Goal: Task Accomplishment & Management: Complete application form

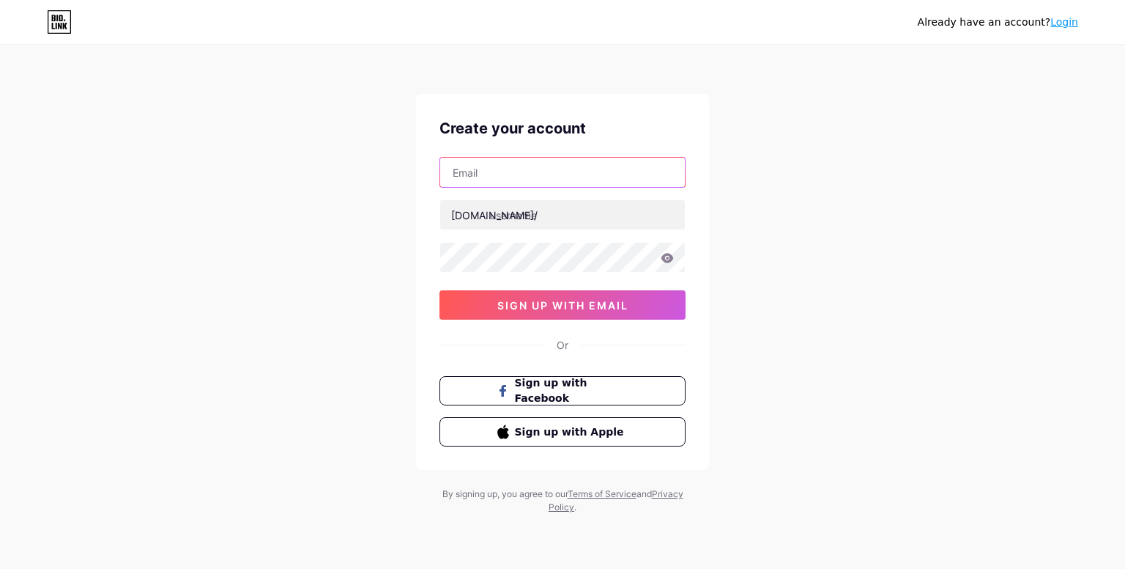
click at [624, 185] on input "text" at bounding box center [562, 172] width 245 height 29
click at [585, 170] on input "text" at bounding box center [562, 172] width 245 height 29
type input "[EMAIL_ADDRESS][DOMAIN_NAME]"
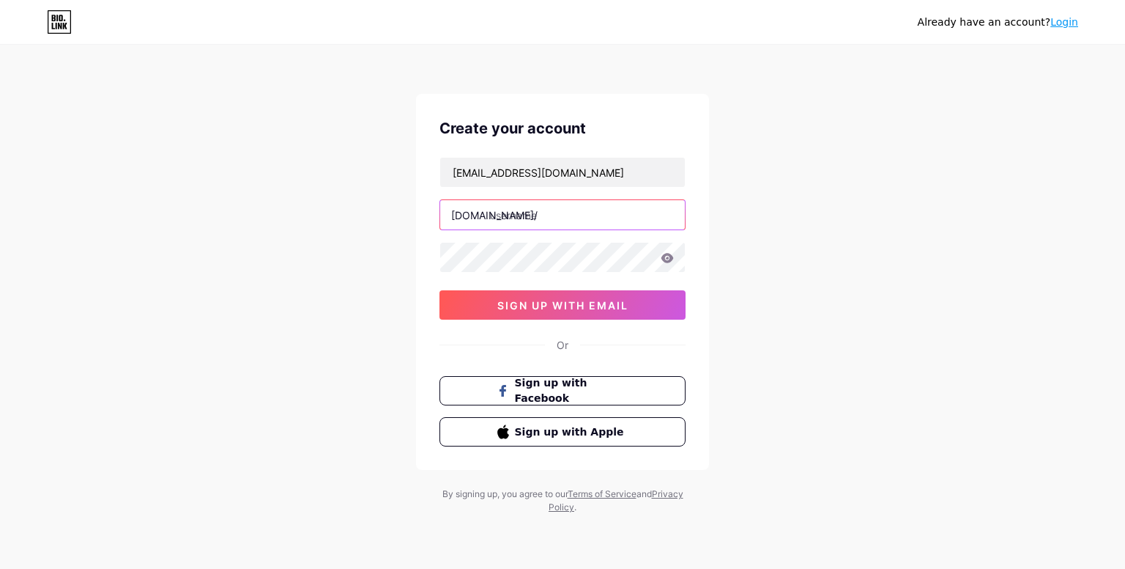
click at [551, 226] on input "text" at bounding box center [562, 214] width 245 height 29
paste input "gemaworldsciencechampionship"
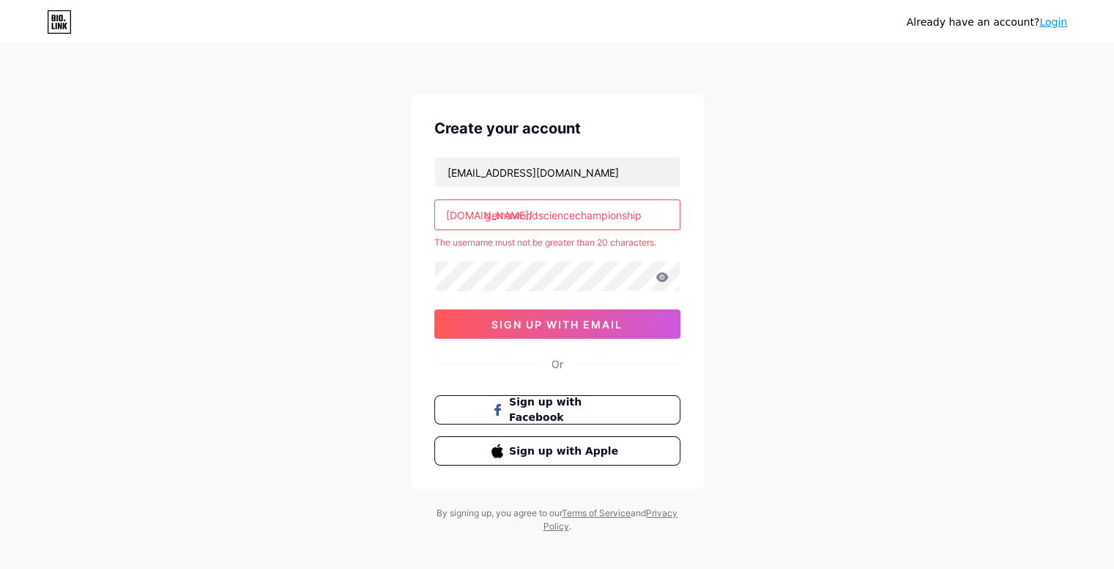
click at [507, 212] on input "gemaworldsciencechampionship" at bounding box center [557, 214] width 245 height 29
click at [621, 210] on input "worldsciencechampionship" at bounding box center [557, 214] width 245 height 29
click at [515, 215] on input "worldsciencechampionship2025" at bounding box center [557, 214] width 245 height 29
click at [620, 215] on input "sciencechampionship2025" at bounding box center [557, 214] width 245 height 29
click at [659, 276] on icon at bounding box center [662, 277] width 12 height 10
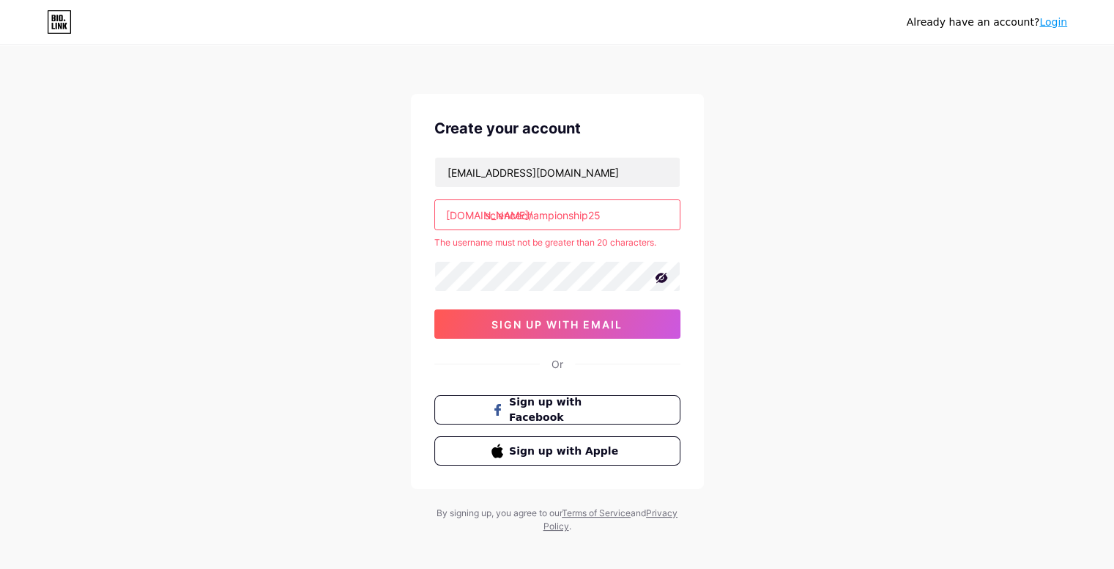
click at [523, 213] on input "sciencechampionship25" at bounding box center [557, 214] width 245 height 29
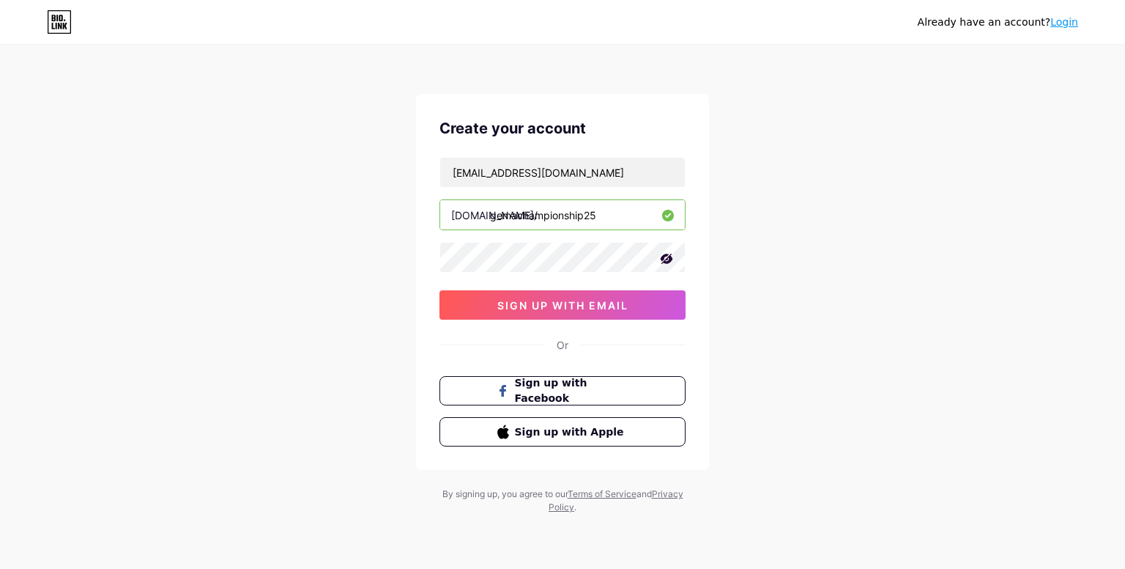
type input "gemachampionship25"
click at [670, 252] on icon at bounding box center [666, 258] width 15 height 15
click at [572, 306] on span "sign up with email" at bounding box center [563, 305] width 131 height 12
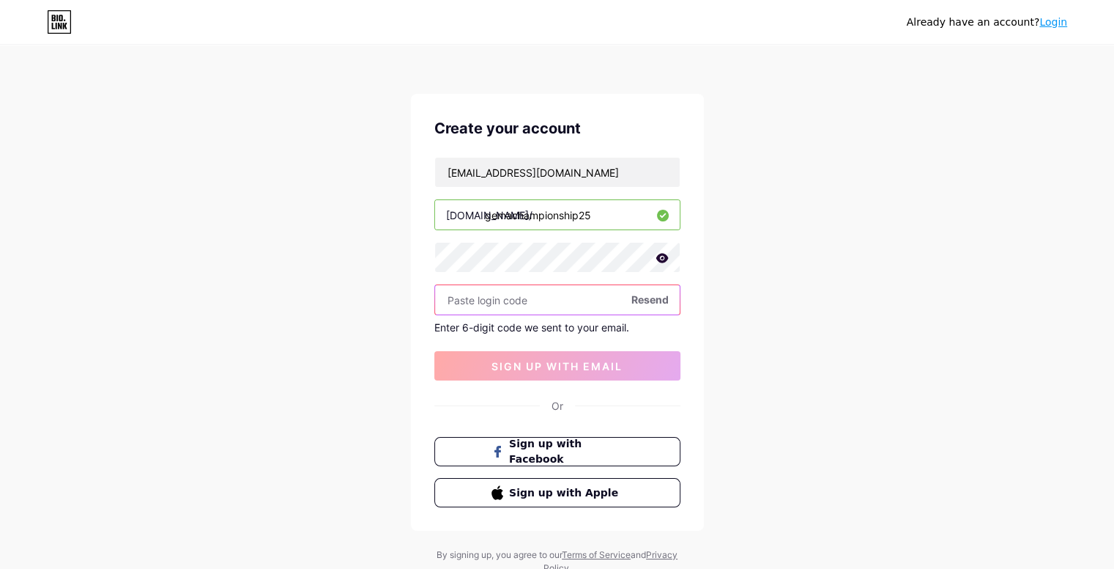
paste input "762210"
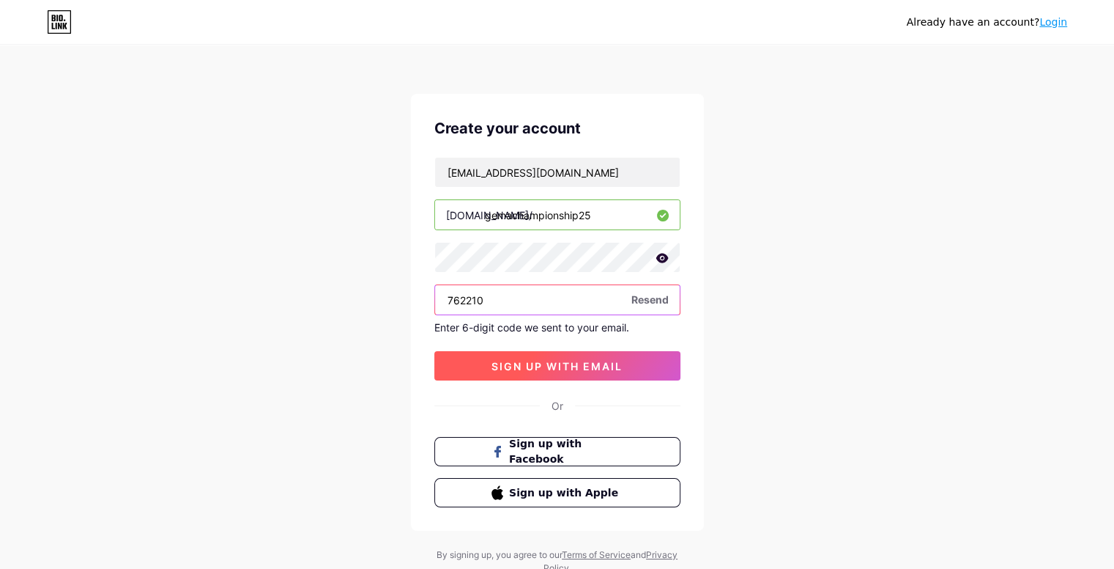
type input "762210"
click at [563, 357] on button "sign up with email" at bounding box center [557, 365] width 246 height 29
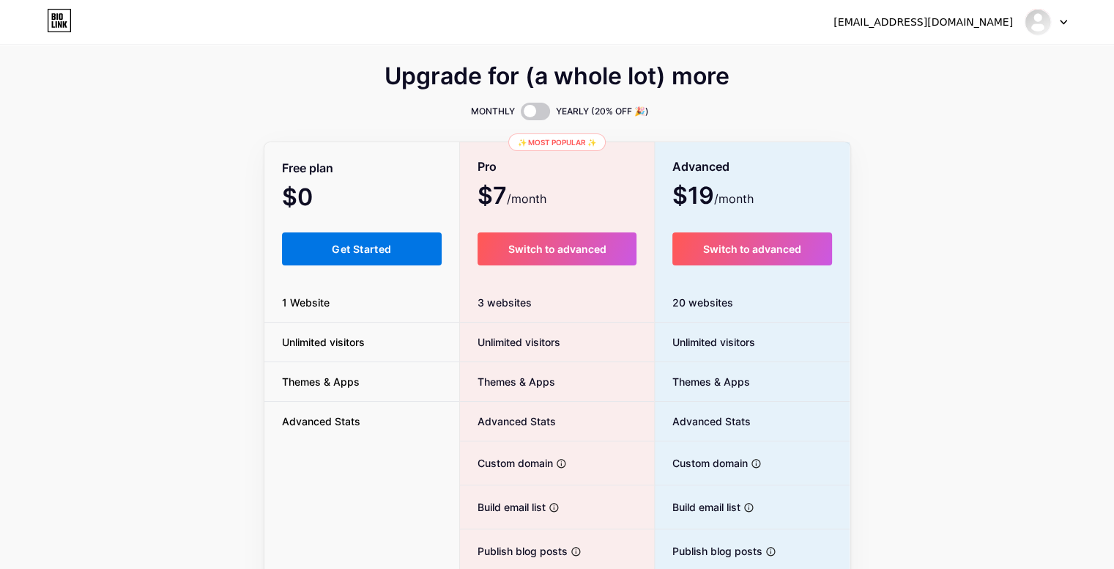
click at [385, 248] on span "Get Started" at bounding box center [361, 249] width 59 height 12
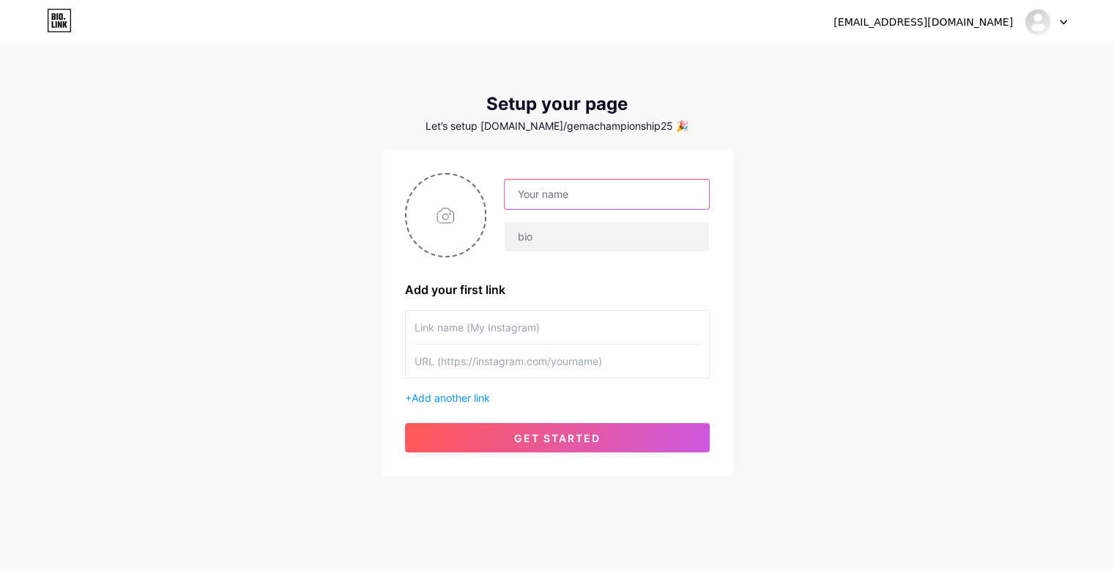
click at [544, 199] on input "text" at bounding box center [607, 194] width 204 height 29
type input "mark"
click at [445, 225] on input "file" at bounding box center [446, 214] width 79 height 81
type input "C:\fakepath\GEMAlogo.webp"
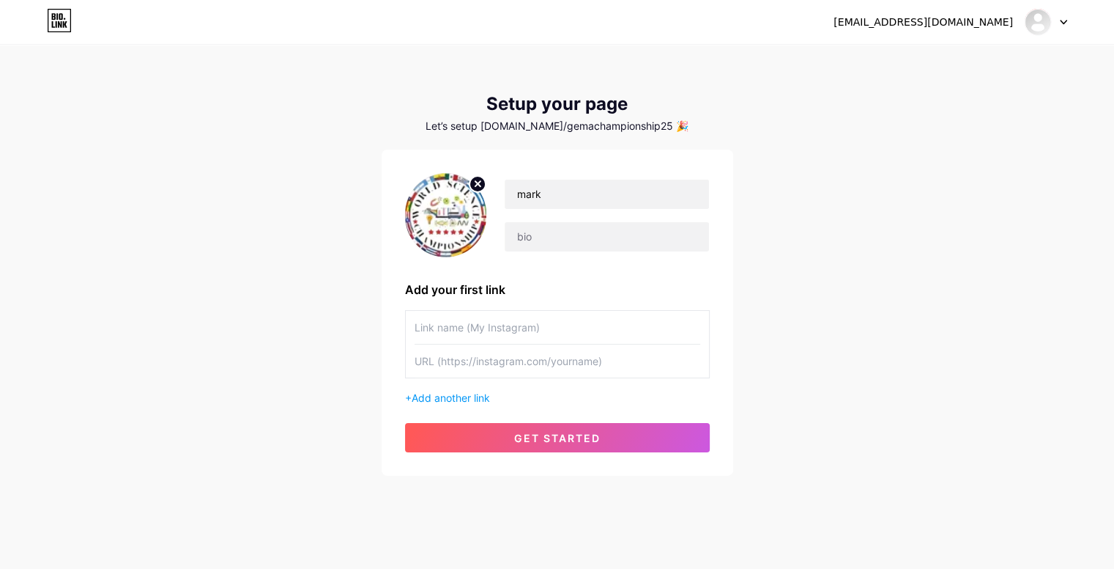
click at [509, 360] on input "text" at bounding box center [558, 360] width 286 height 33
paste input "[URL][DOMAIN_NAME]"
type input "[URL][DOMAIN_NAME]"
click at [465, 333] on input "text" at bounding box center [558, 327] width 286 height 33
paste input "gemavarsity"
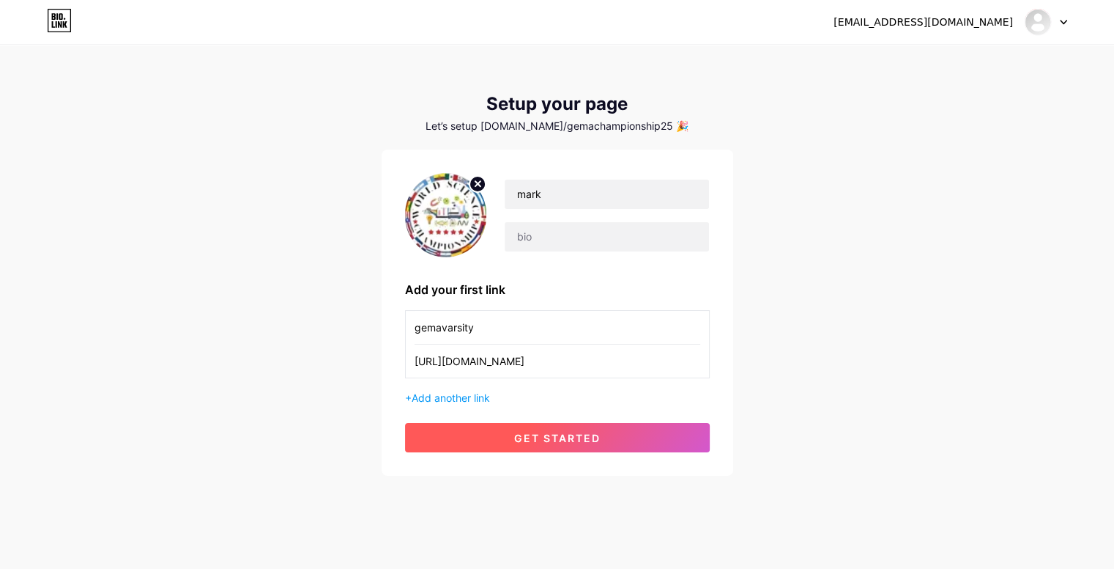
type input "gemavarsity"
click at [480, 436] on button "get started" at bounding box center [557, 437] width 305 height 29
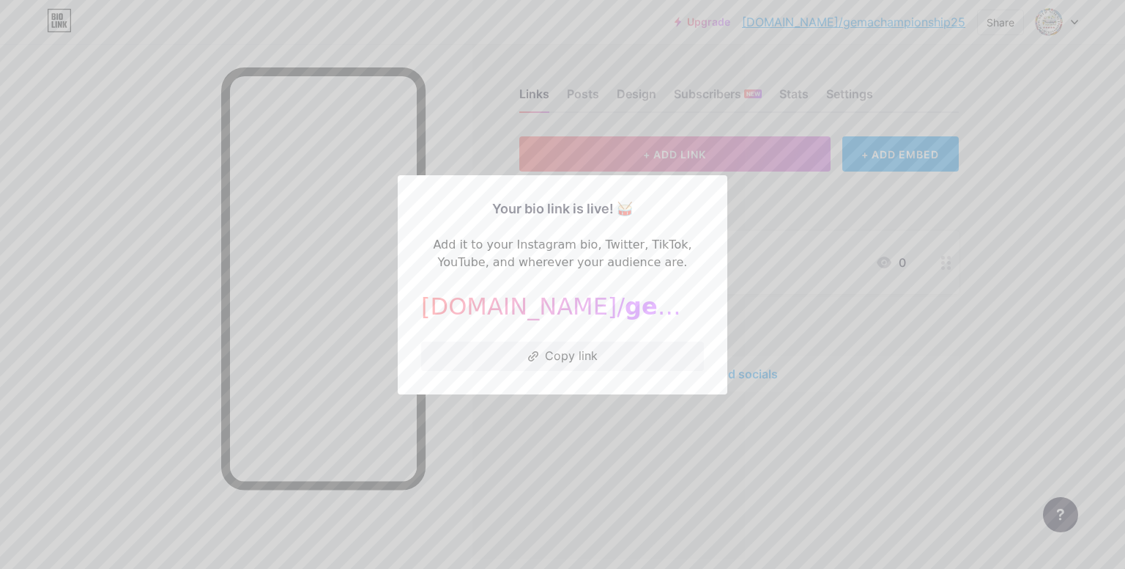
click at [592, 396] on div at bounding box center [562, 284] width 1125 height 569
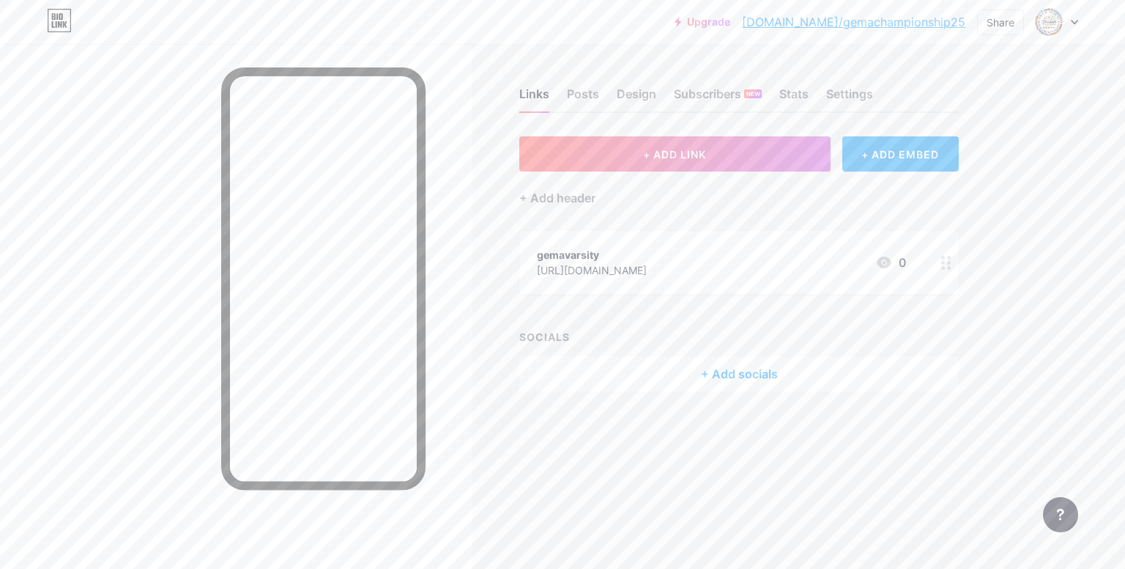
click at [950, 270] on div at bounding box center [946, 262] width 25 height 63
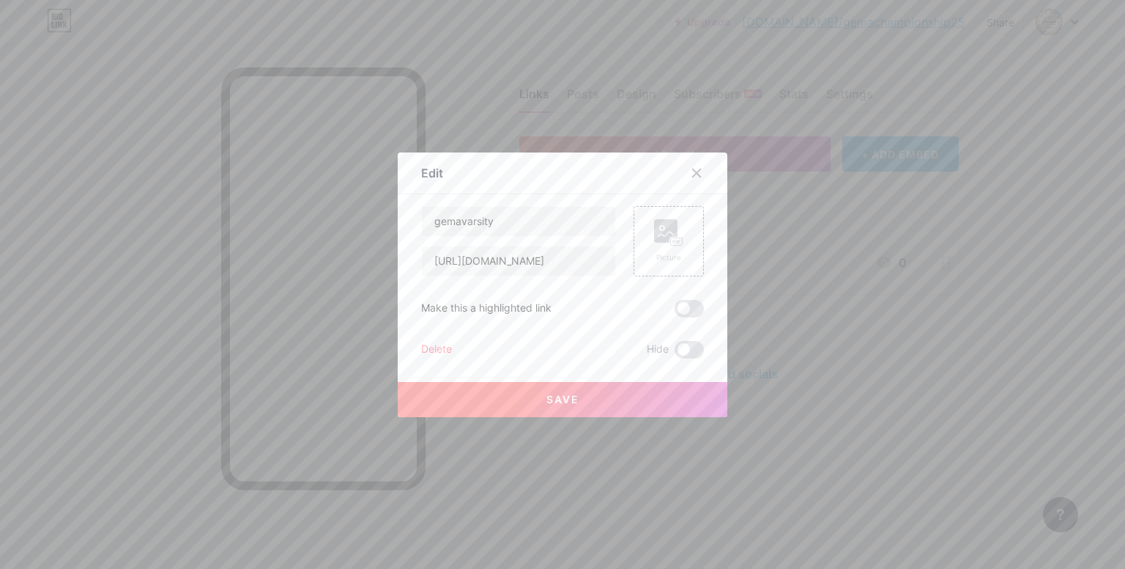
click at [437, 348] on div "Delete" at bounding box center [436, 350] width 31 height 18
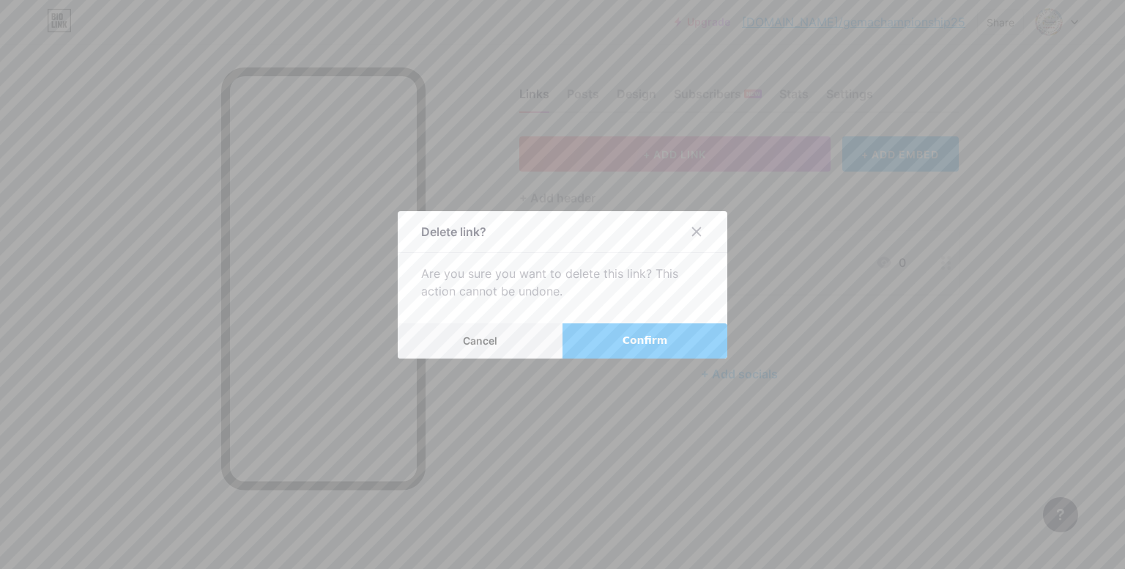
click at [632, 344] on span "Confirm" at bounding box center [645, 340] width 45 height 15
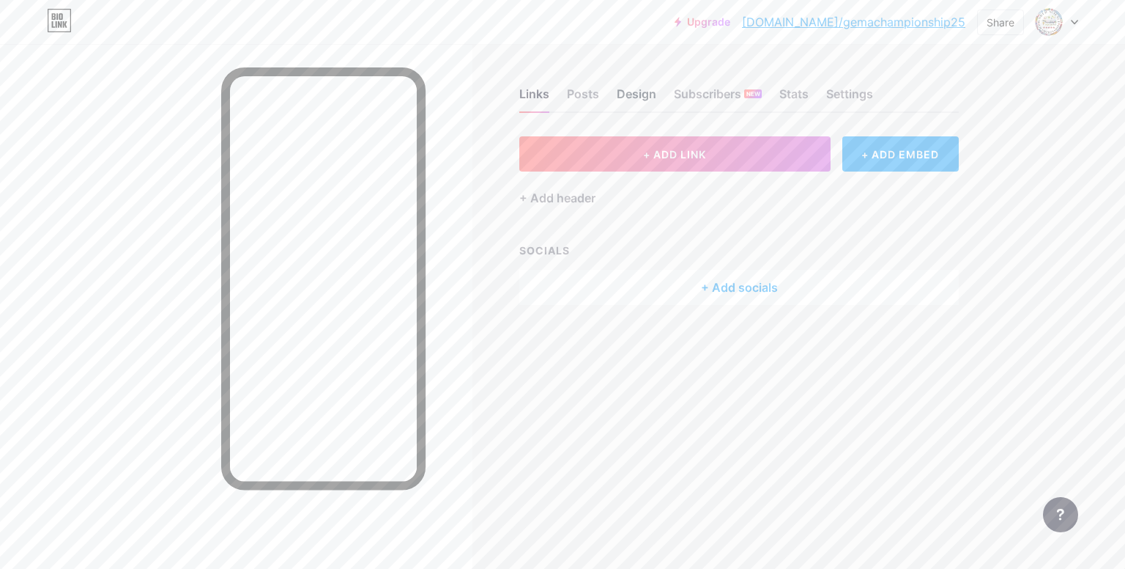
click at [652, 92] on div "Design" at bounding box center [637, 98] width 40 height 26
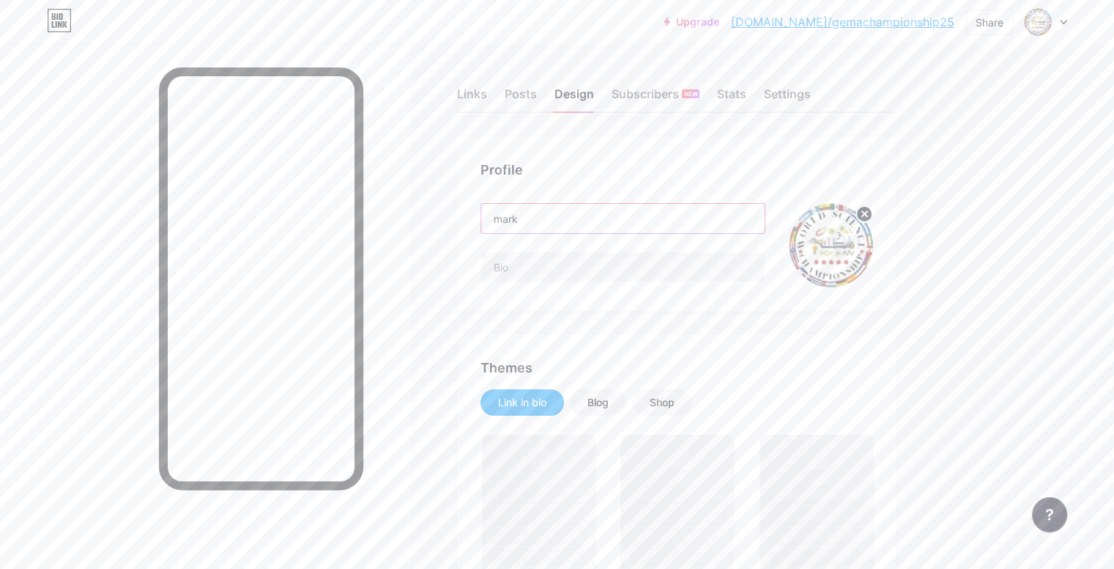
click at [592, 221] on input "mark" at bounding box center [623, 218] width 284 height 29
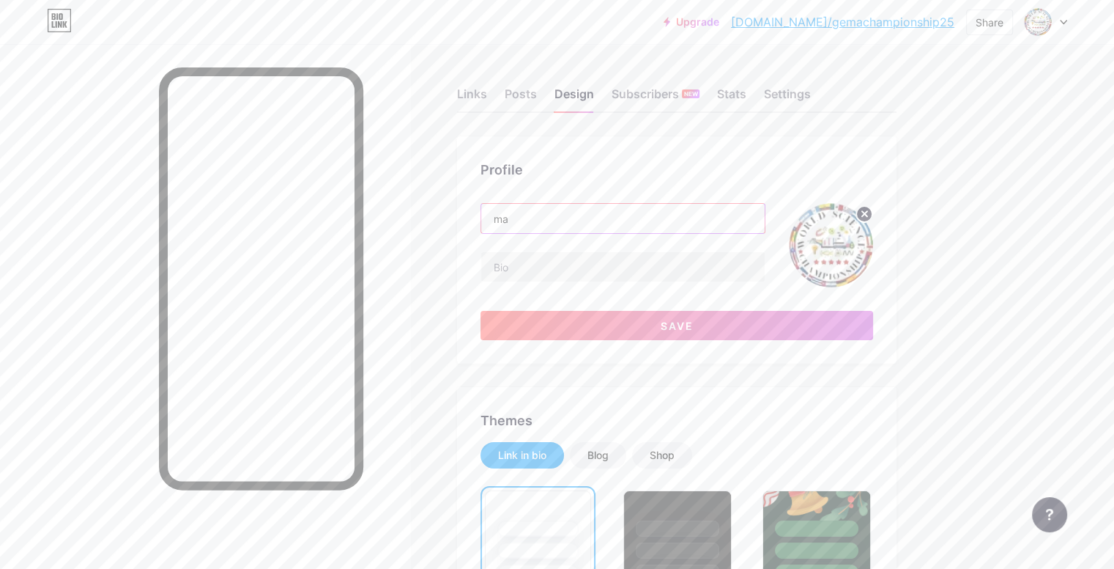
type input "m"
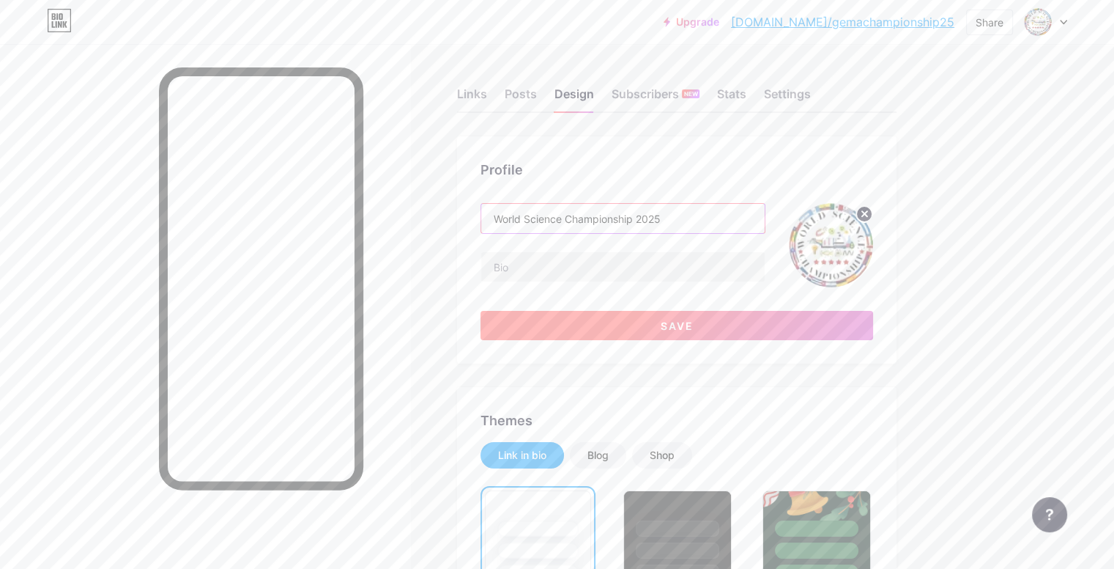
type input "World Science Championship 2025"
click at [603, 320] on button "Save" at bounding box center [677, 325] width 393 height 29
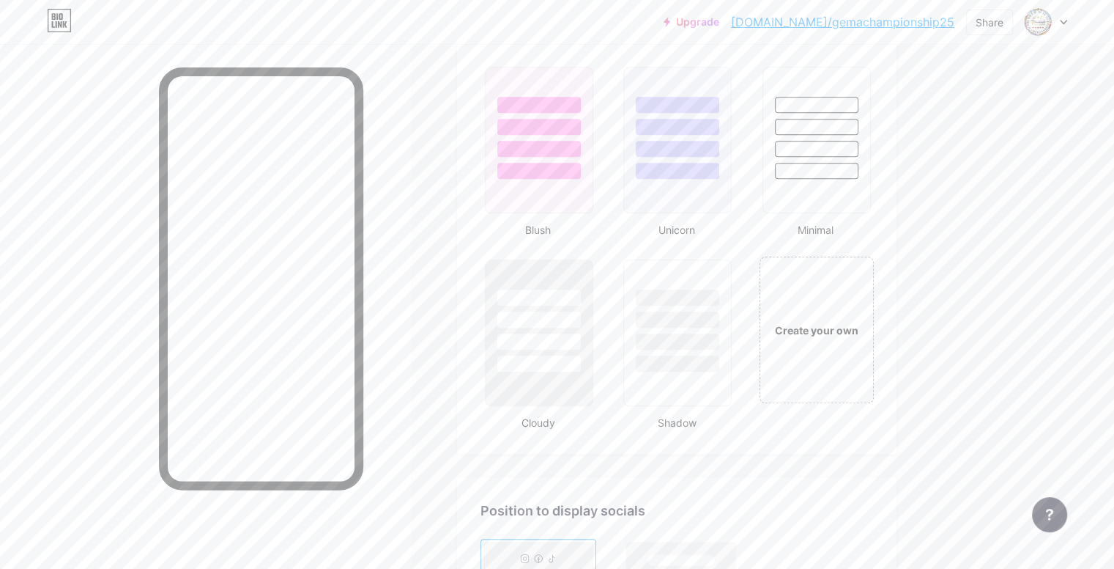
scroll to position [1528, 0]
click at [582, 287] on div at bounding box center [539, 294] width 86 height 17
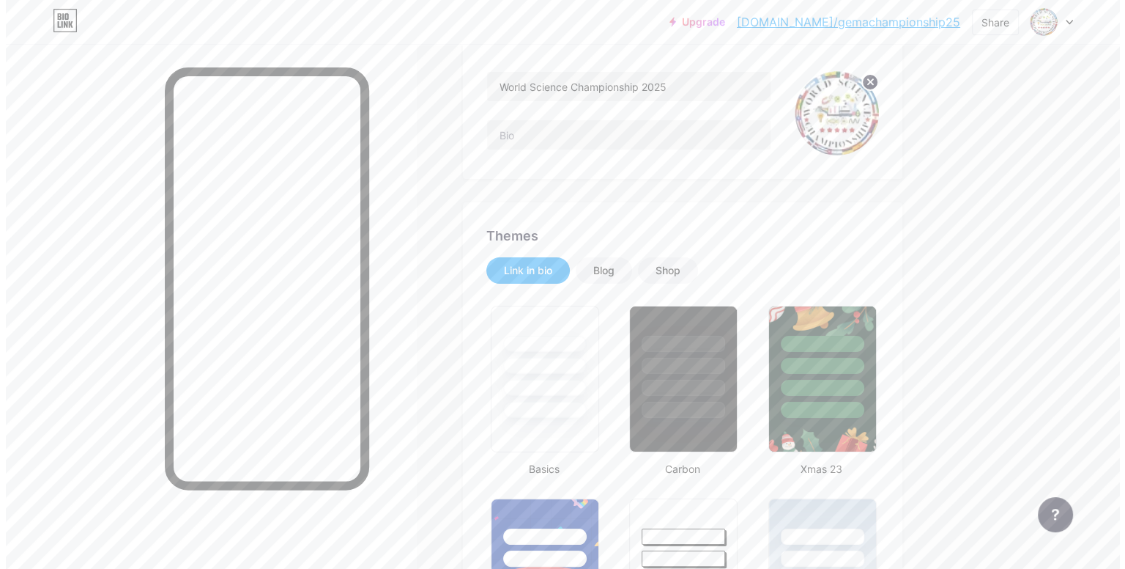
scroll to position [0, 0]
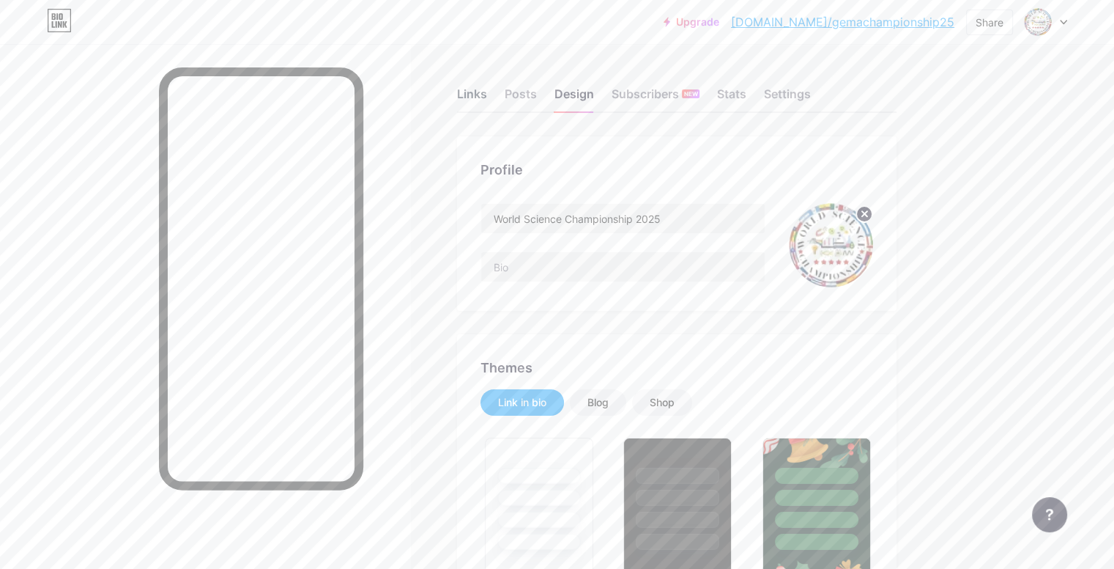
click at [487, 99] on div "Links" at bounding box center [472, 98] width 30 height 26
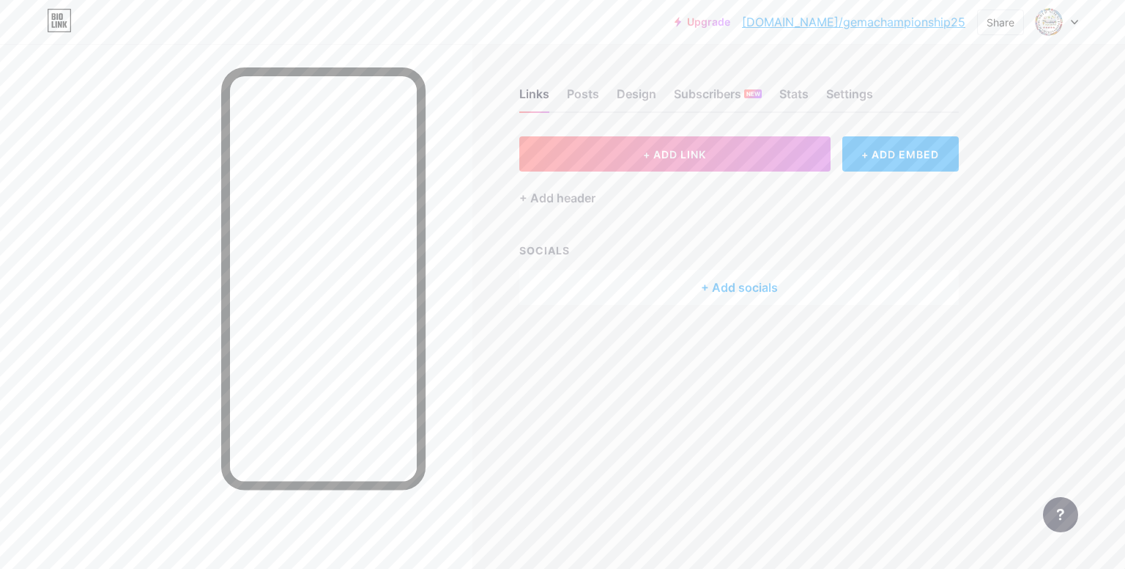
click at [698, 273] on div "+ Add socials" at bounding box center [739, 287] width 440 height 35
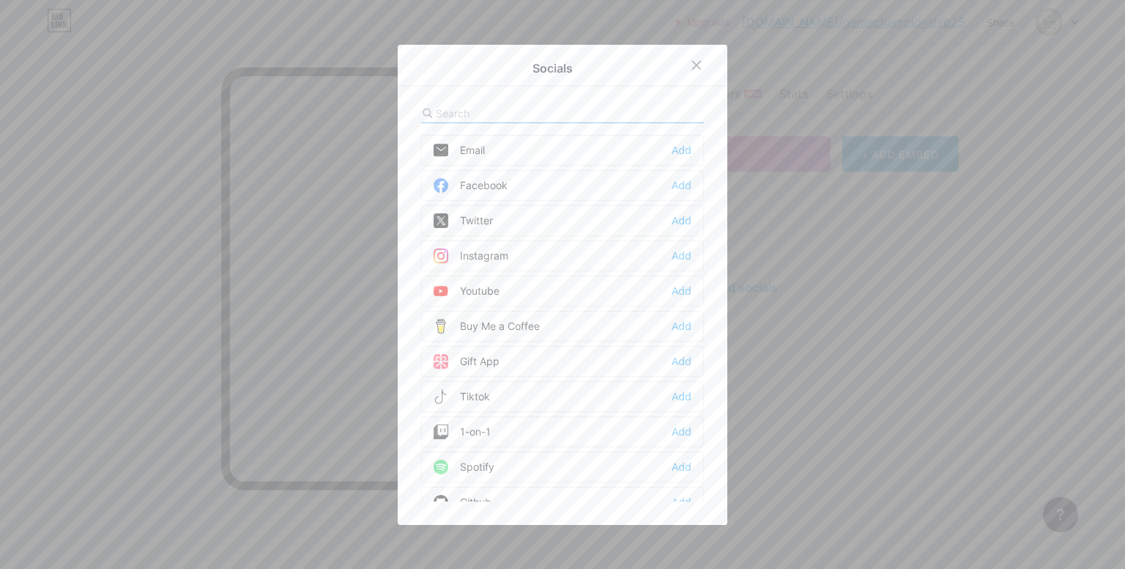
click at [508, 171] on div "Facebook Add" at bounding box center [562, 185] width 283 height 31
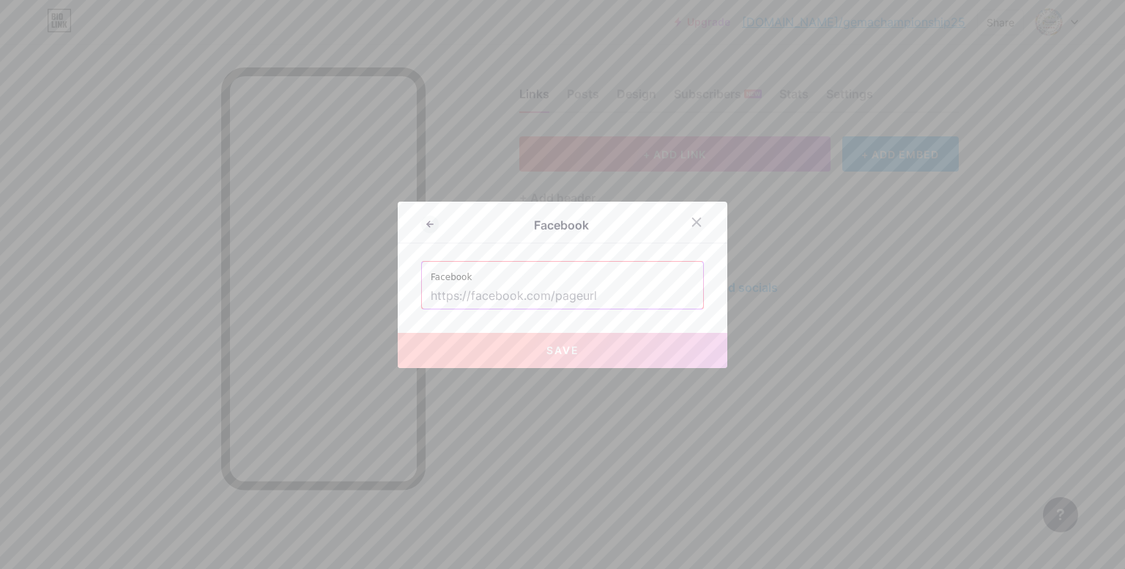
click at [508, 289] on input "text" at bounding box center [563, 296] width 264 height 25
paste input "[URL][DOMAIN_NAME]"
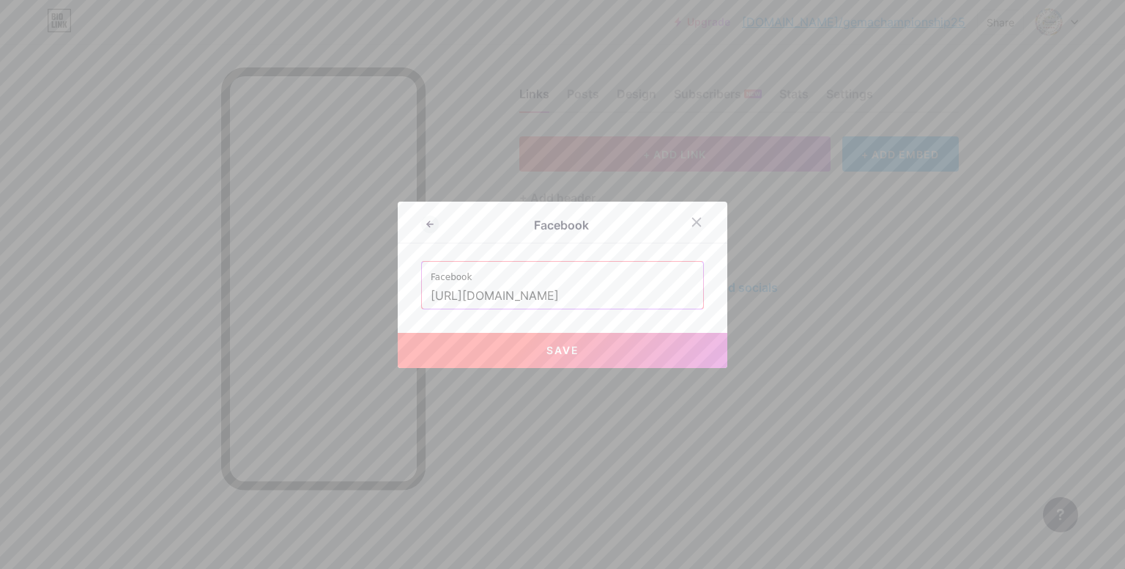
type input "[URL][DOMAIN_NAME]"
click at [554, 358] on button "Save" at bounding box center [563, 350] width 330 height 35
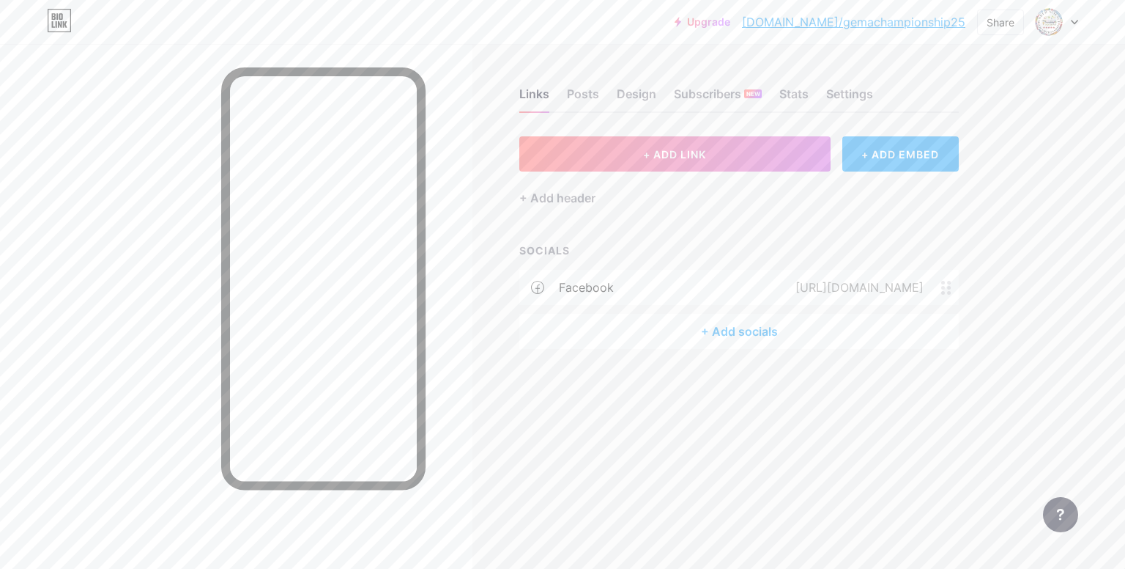
click at [667, 329] on div "+ Add socials" at bounding box center [739, 331] width 440 height 35
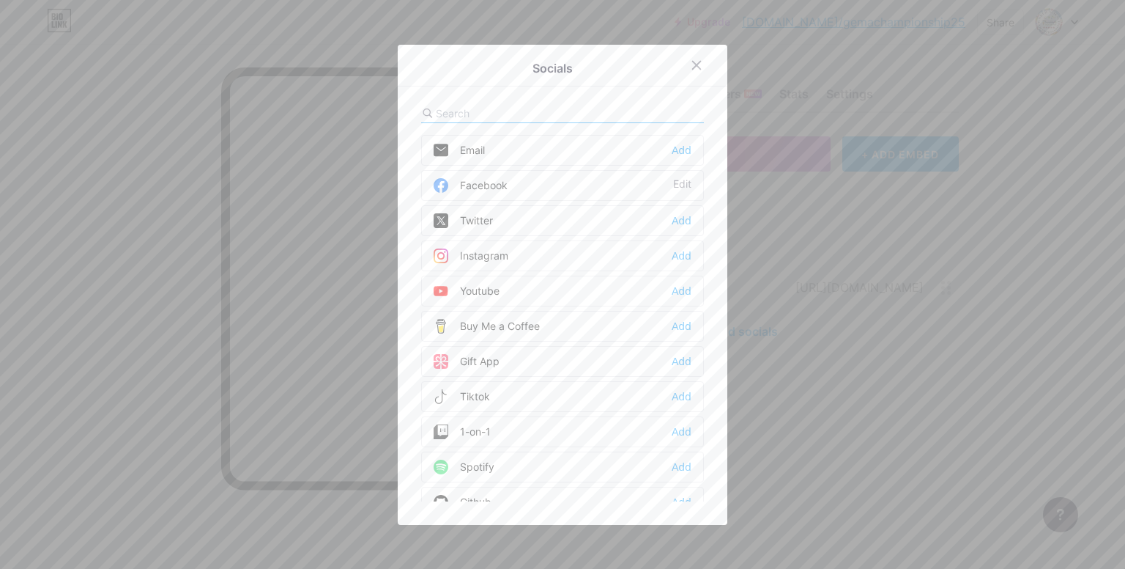
click at [475, 285] on div "Youtube" at bounding box center [467, 291] width 66 height 15
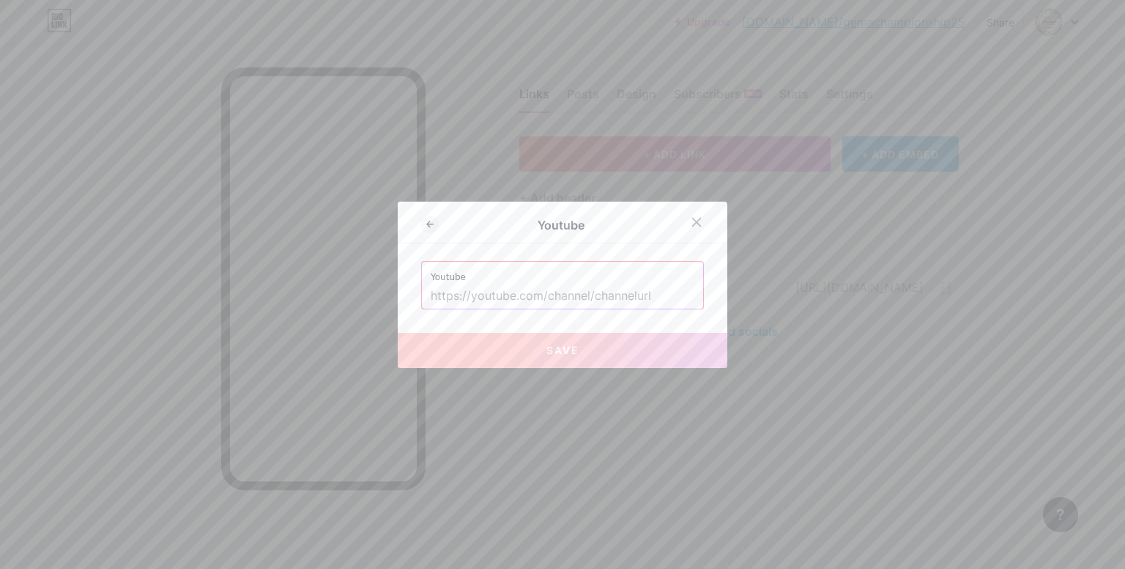
click at [475, 285] on input "text" at bounding box center [563, 296] width 264 height 25
paste input "[URL][DOMAIN_NAME]"
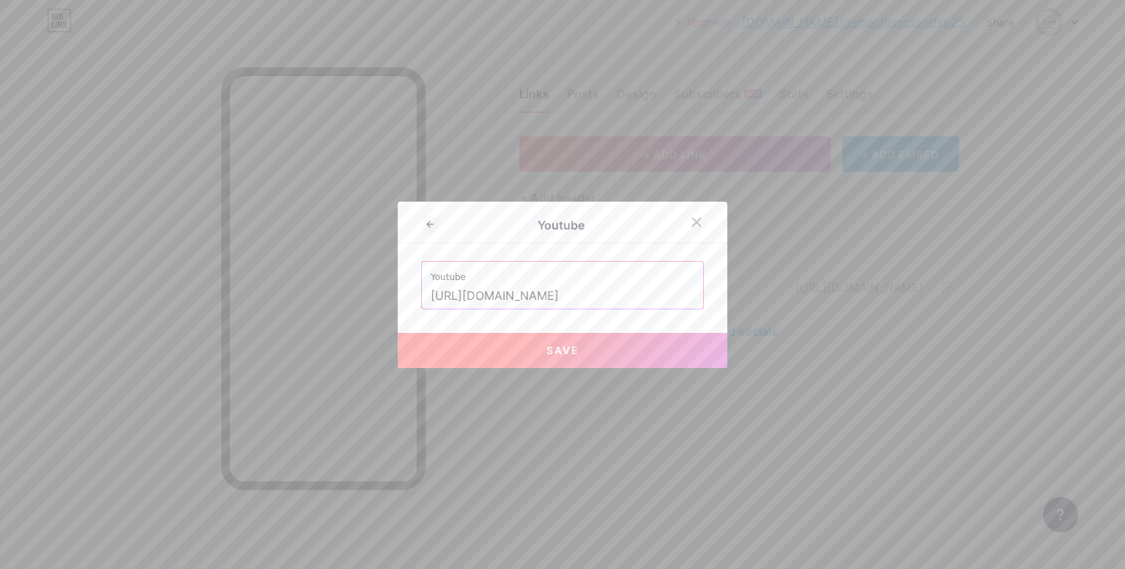
type input "[URL][DOMAIN_NAME]"
click at [547, 352] on span "Save" at bounding box center [563, 350] width 33 height 12
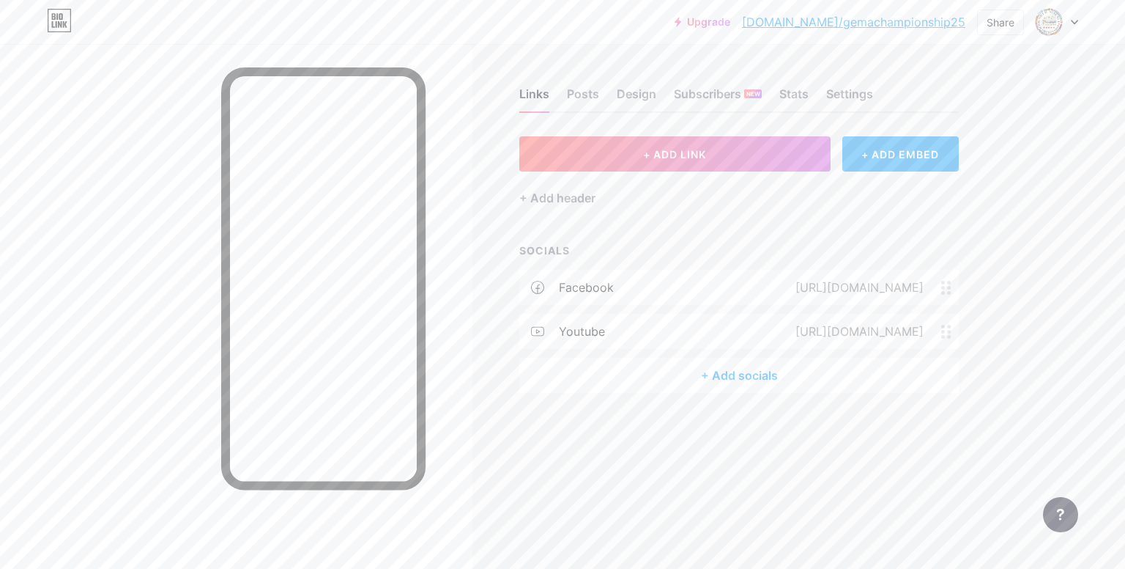
click at [744, 376] on div "+ Add socials" at bounding box center [739, 375] width 440 height 35
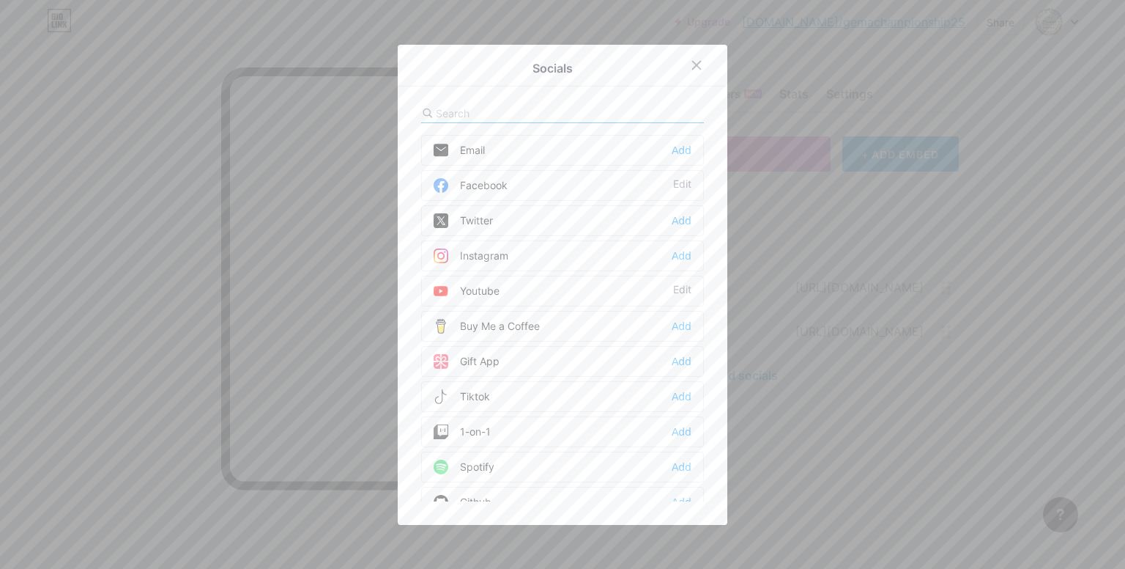
click at [498, 251] on div "Instagram" at bounding box center [471, 255] width 75 height 15
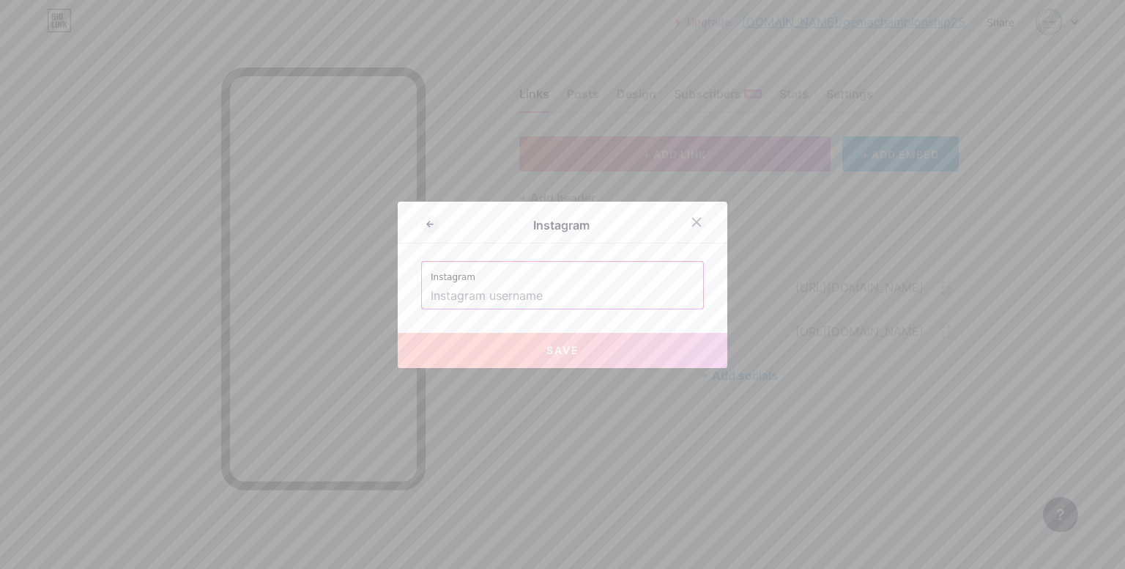
click at [478, 292] on input "text" at bounding box center [563, 296] width 264 height 25
paste input "[URL][DOMAIN_NAME]"
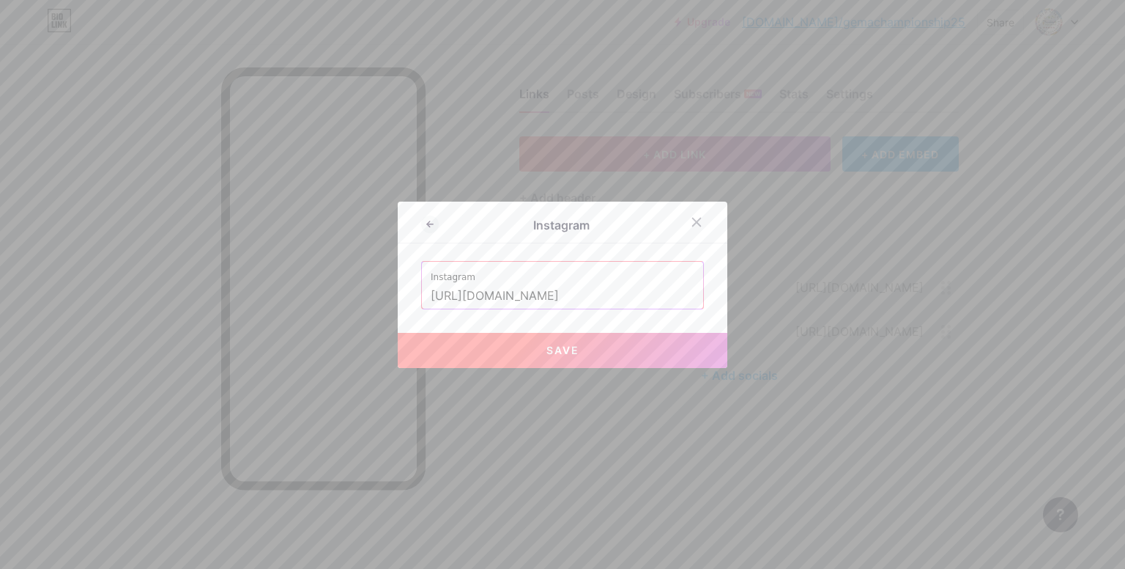
click at [527, 351] on button "Save" at bounding box center [563, 350] width 330 height 35
type input "[URL][DOMAIN_NAME][DOMAIN_NAME]"
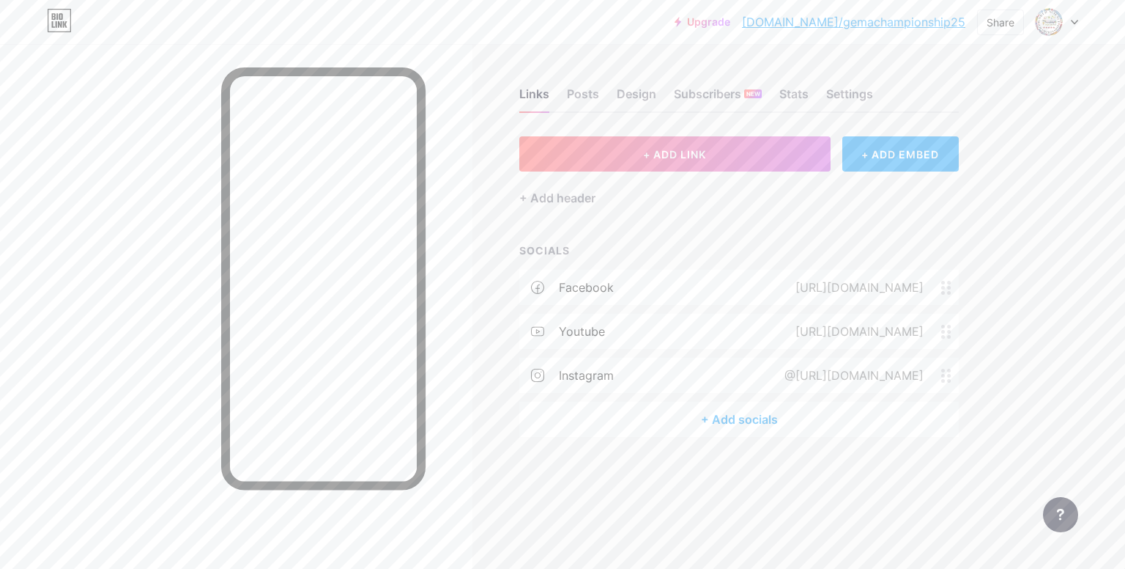
click at [730, 421] on div "+ Add socials" at bounding box center [739, 419] width 440 height 35
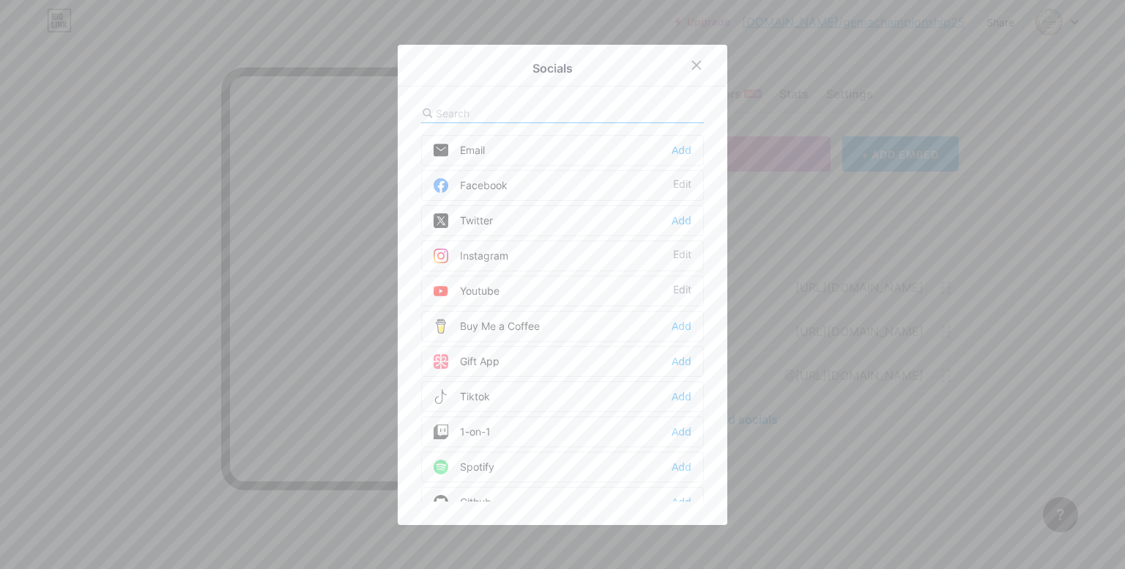
click at [507, 158] on div "Email Add" at bounding box center [562, 150] width 283 height 31
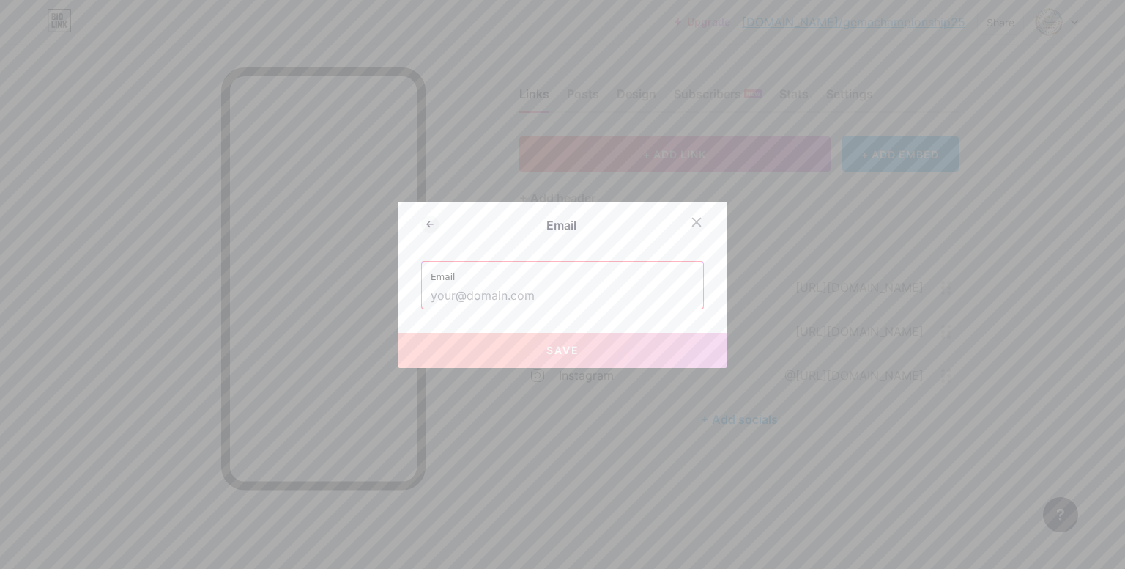
click at [498, 288] on input "text" at bounding box center [563, 296] width 264 height 25
paste input "[EMAIL_ADDRESS][DOMAIN_NAME]"
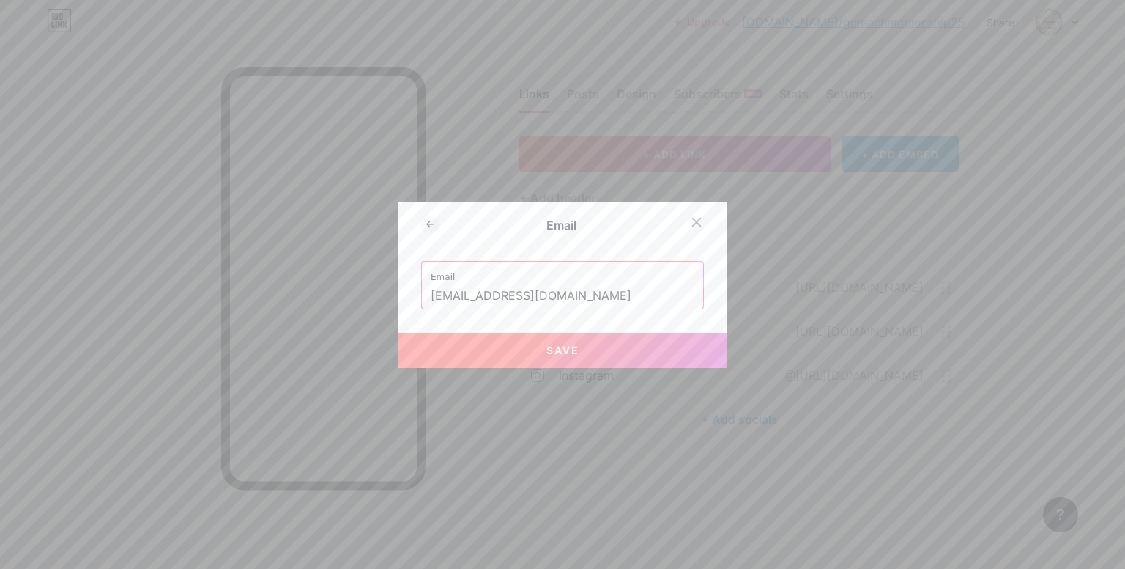
click at [547, 355] on span "Save" at bounding box center [563, 350] width 33 height 12
type input "mailto:[EMAIL_ADDRESS][DOMAIN_NAME]"
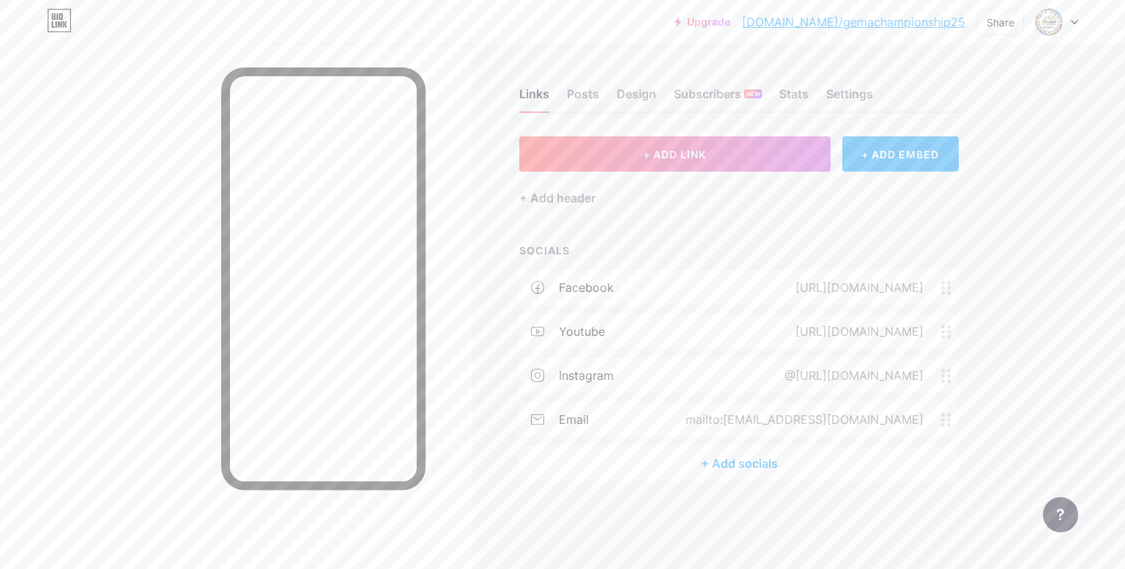
click at [726, 457] on div "+ Add socials" at bounding box center [739, 462] width 440 height 35
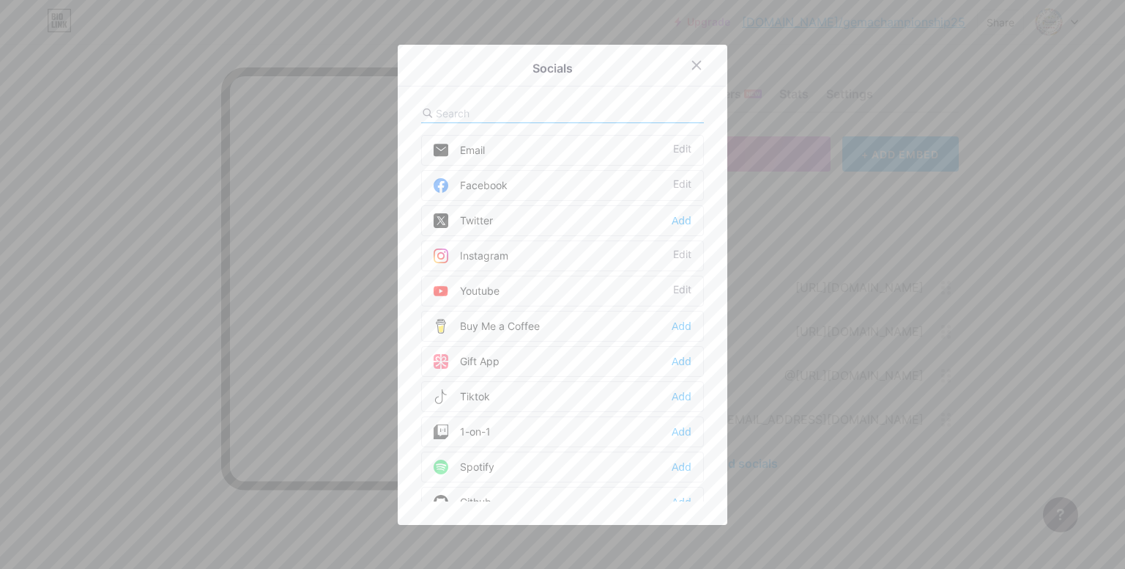
click at [465, 112] on input "text" at bounding box center [517, 113] width 162 height 15
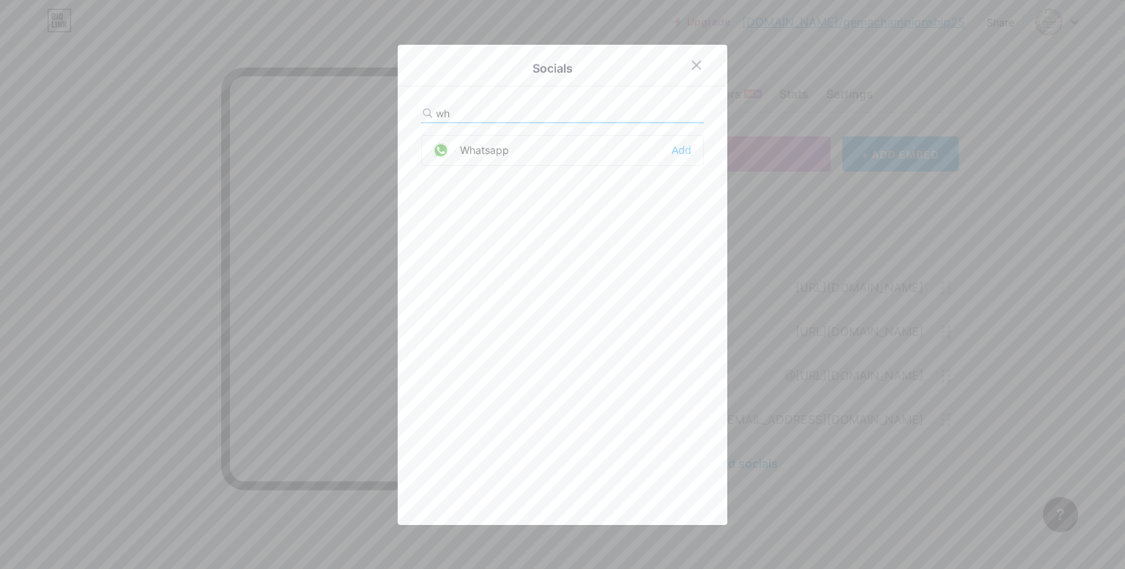
type input "wh"
click at [474, 153] on div "Whatsapp" at bounding box center [471, 150] width 75 height 15
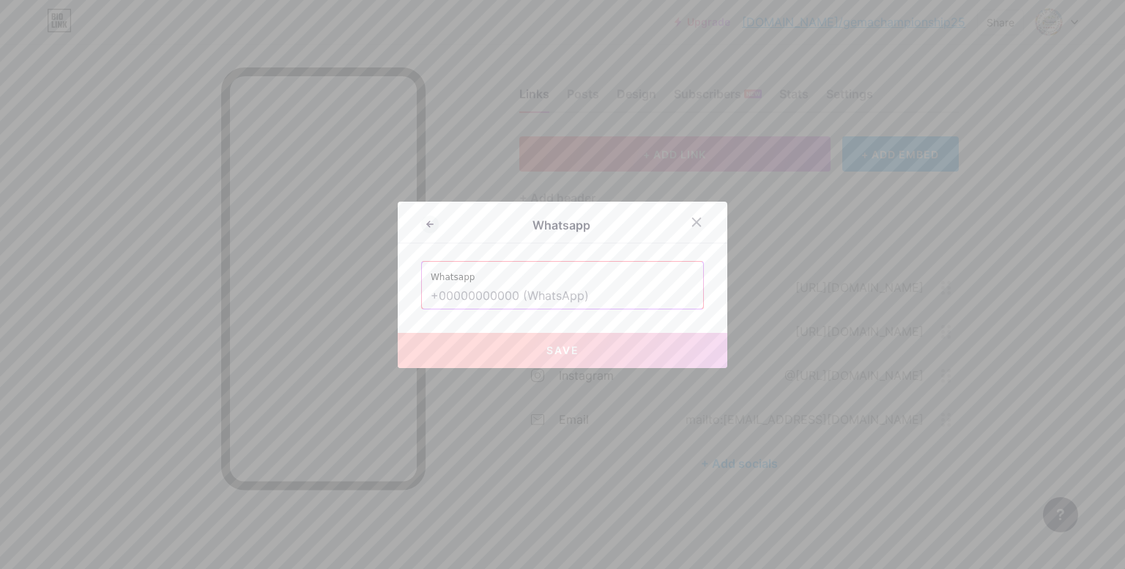
click at [487, 297] on input "text" at bounding box center [563, 296] width 264 height 25
paste input "[PHONE_NUMBER]"
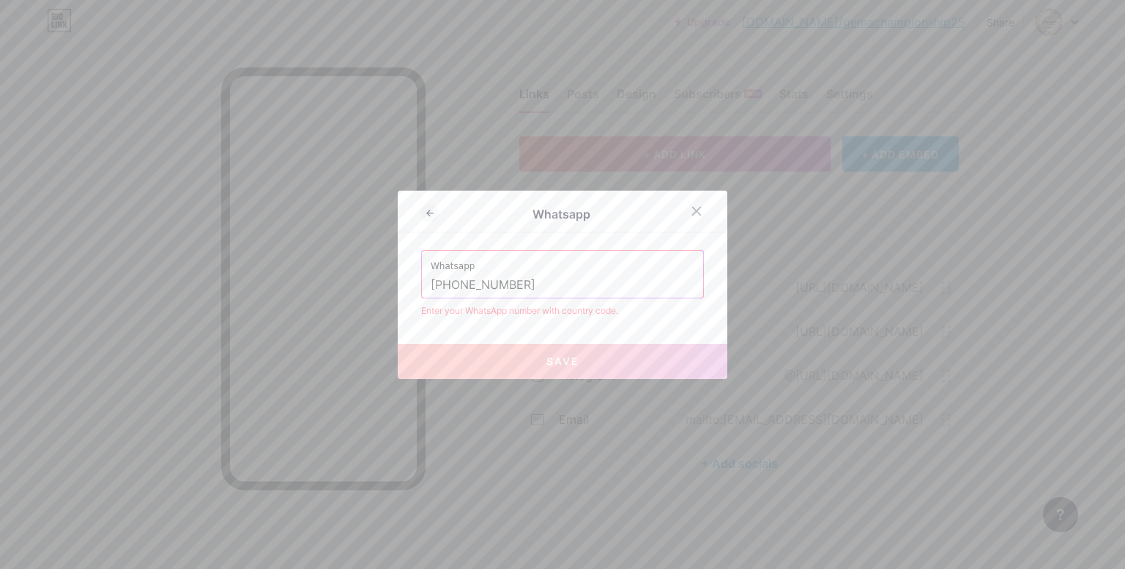
click at [457, 287] on input "[PHONE_NUMBER]" at bounding box center [563, 285] width 264 height 25
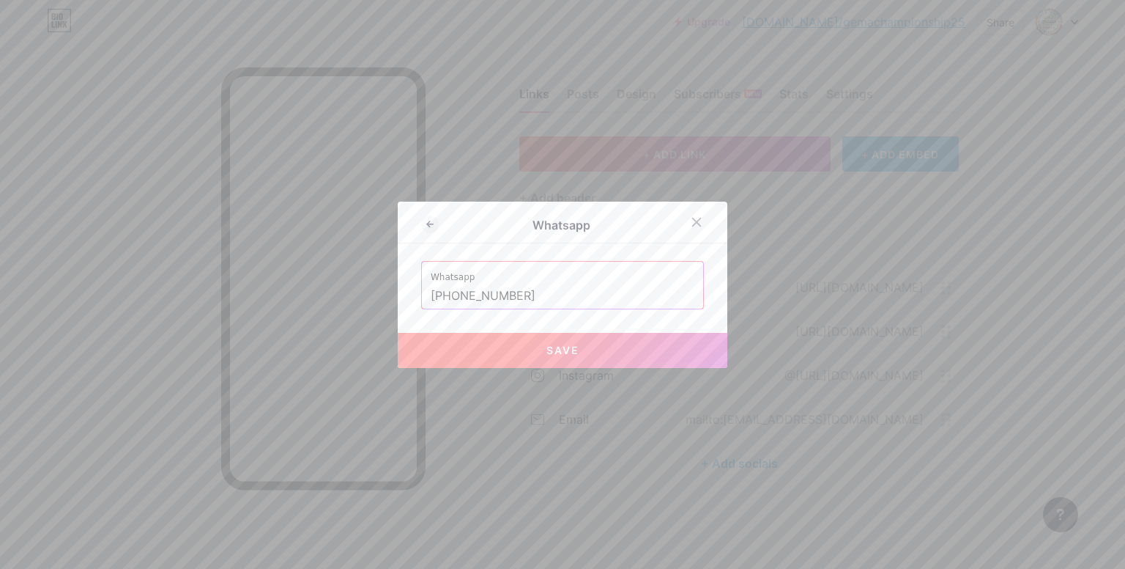
click at [503, 336] on button "Save" at bounding box center [563, 350] width 330 height 35
type input "[URL][DOMAIN_NAME][PHONE_NUMBER]"
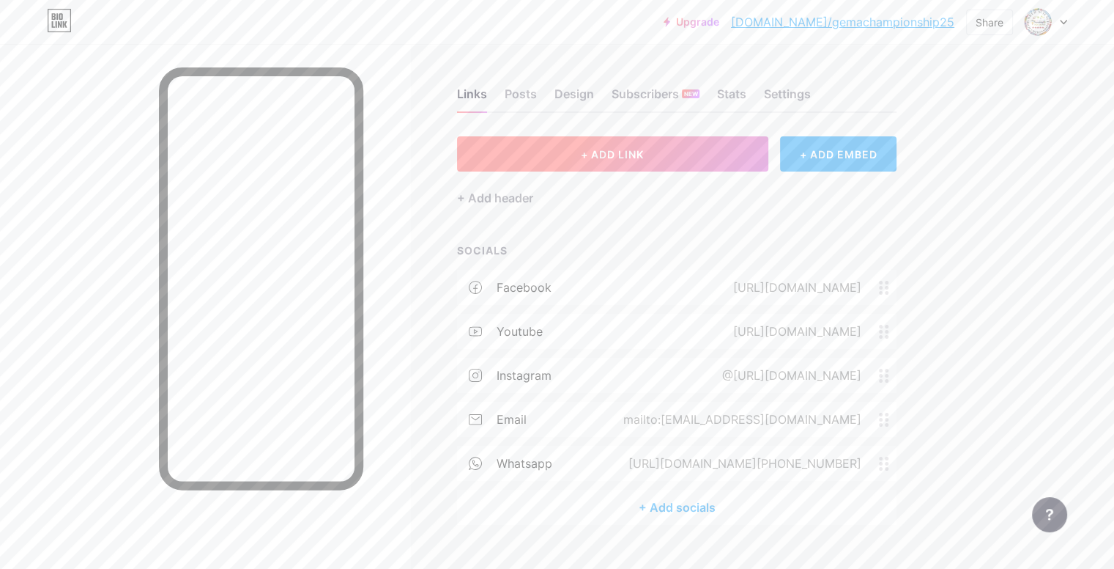
click at [644, 150] on span "+ ADD LINK" at bounding box center [612, 154] width 63 height 12
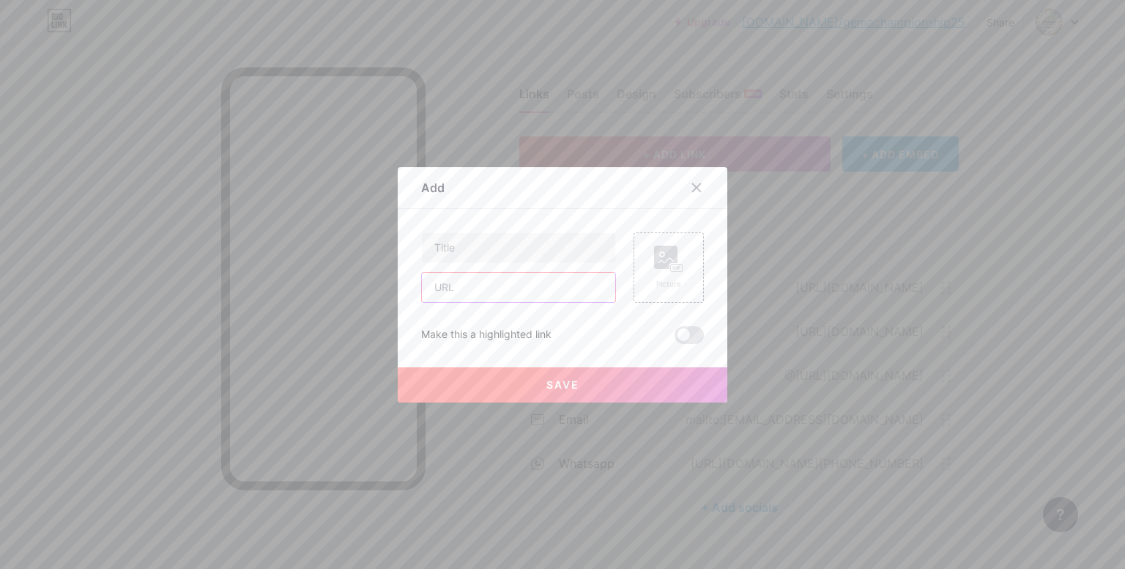
click at [463, 290] on input "text" at bounding box center [518, 287] width 193 height 29
paste input "[URL][DOMAIN_NAME]"
type input "[URL][DOMAIN_NAME]"
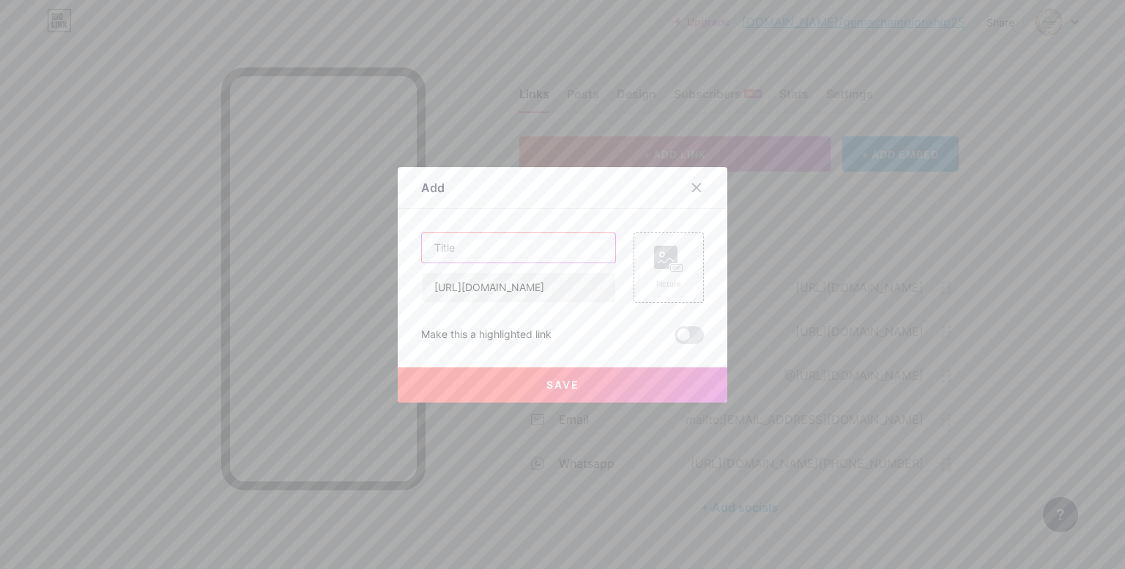
click at [460, 247] on input "text" at bounding box center [518, 247] width 193 height 29
type input "About Event"
click at [550, 388] on span "Save" at bounding box center [563, 384] width 33 height 12
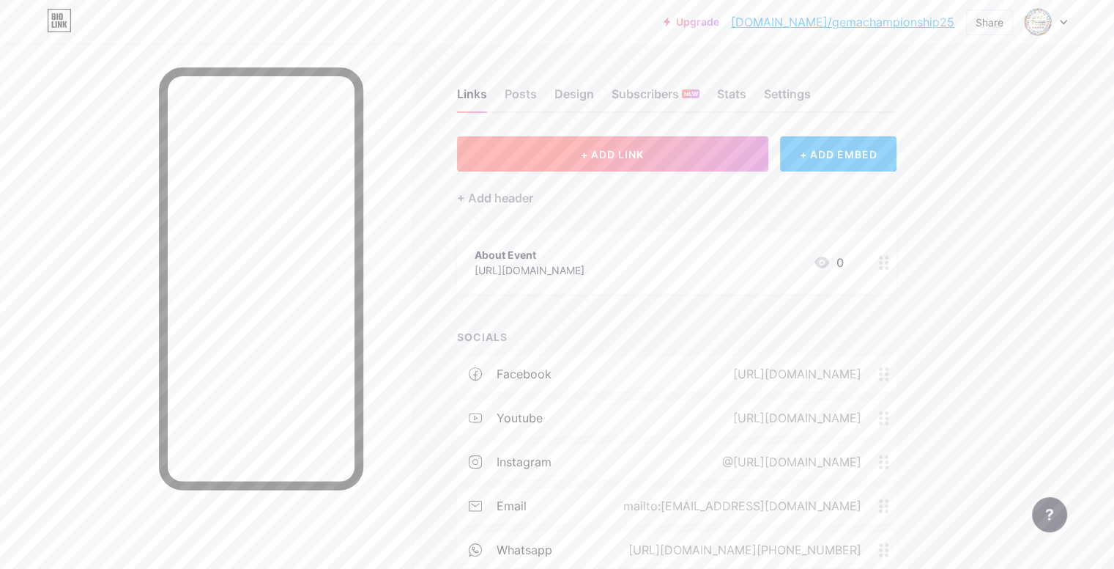
click at [624, 159] on button "+ ADD LINK" at bounding box center [612, 153] width 311 height 35
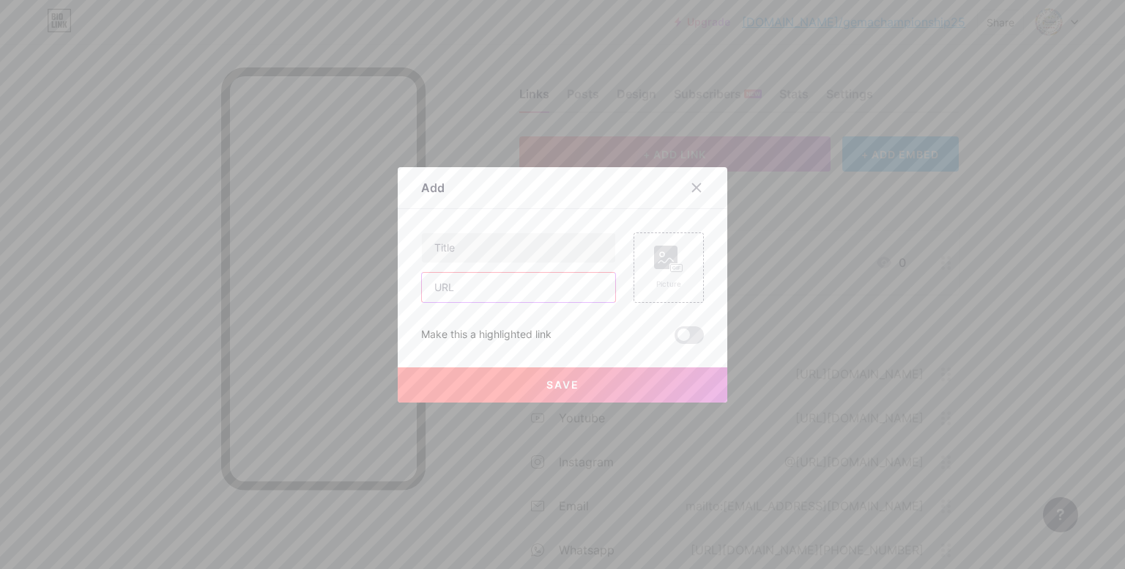
click at [477, 285] on input "text" at bounding box center [518, 287] width 193 height 29
paste input "[URL][DOMAIN_NAME]"
type input "[URL][DOMAIN_NAME]"
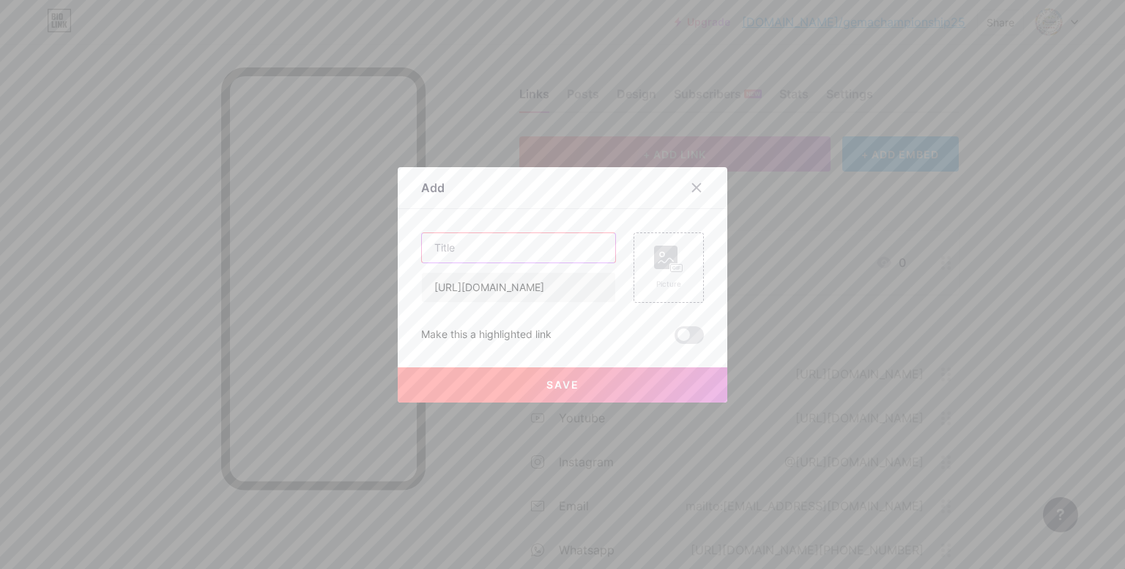
click at [458, 250] on input "text" at bounding box center [518, 247] width 193 height 29
type input "Categories"
click at [491, 389] on button "Save" at bounding box center [563, 384] width 330 height 35
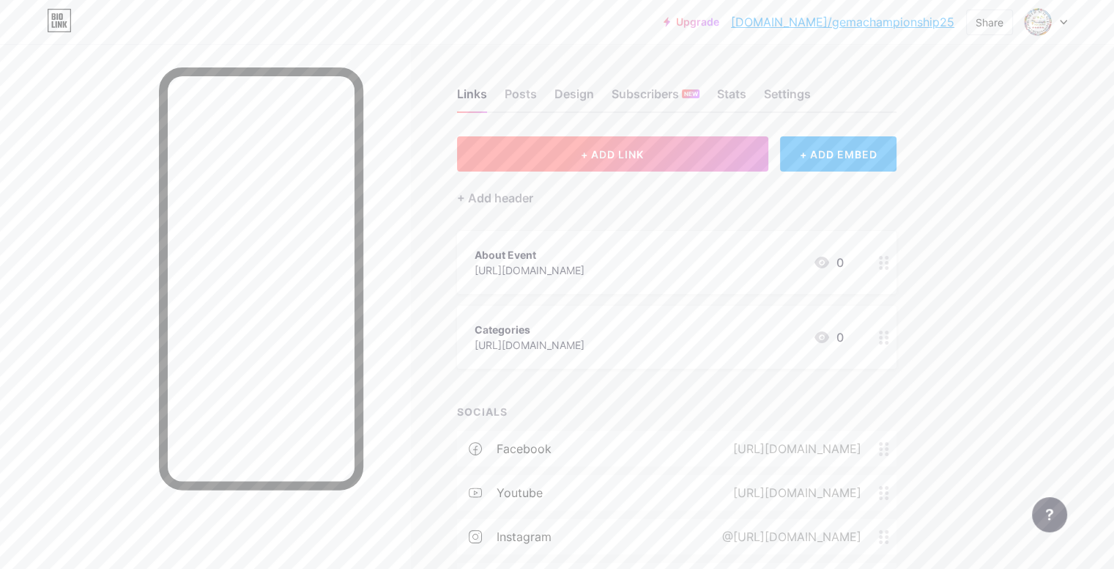
click at [644, 154] on span "+ ADD LINK" at bounding box center [612, 154] width 63 height 12
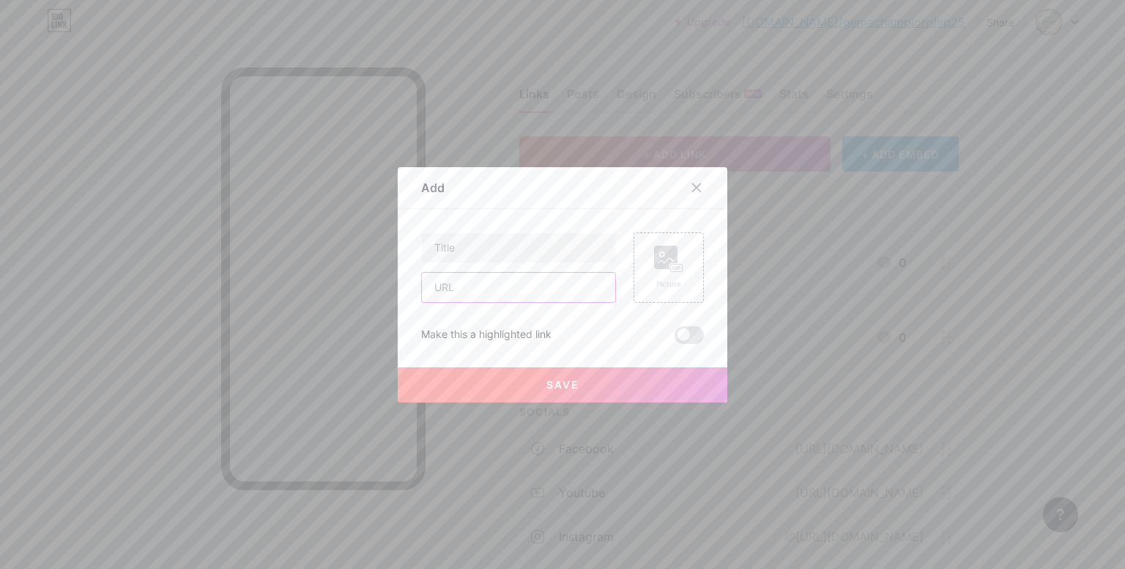
click at [498, 291] on input "text" at bounding box center [518, 287] width 193 height 29
paste input "[URL][DOMAIN_NAME]"
type input "[URL][DOMAIN_NAME]"
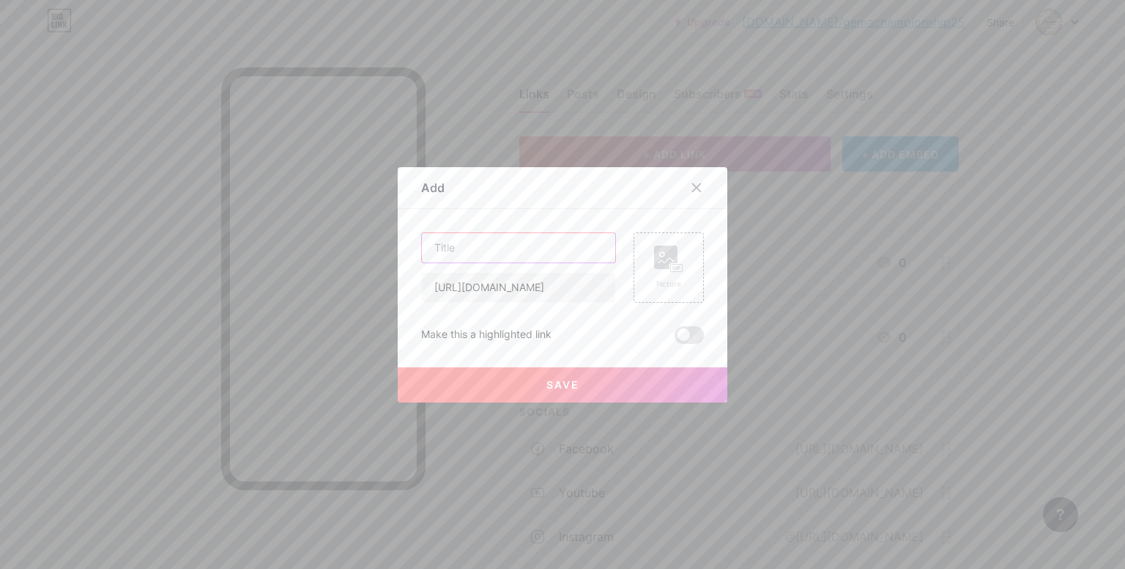
click at [467, 254] on input "text" at bounding box center [518, 247] width 193 height 29
type input "Awards"
click at [525, 390] on button "Save" at bounding box center [563, 384] width 330 height 35
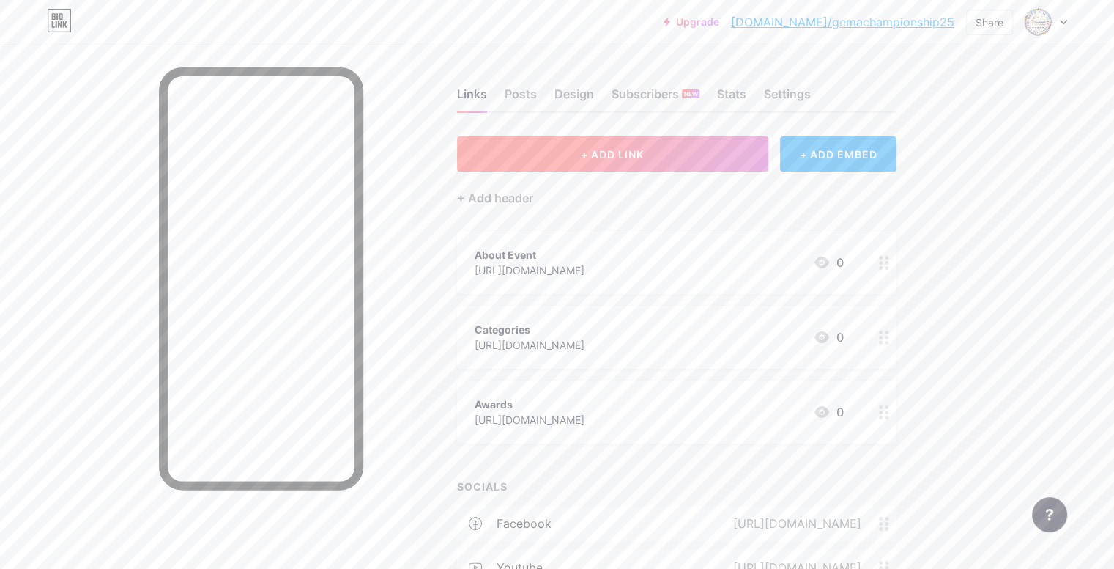
click at [614, 152] on button "+ ADD LINK" at bounding box center [612, 153] width 311 height 35
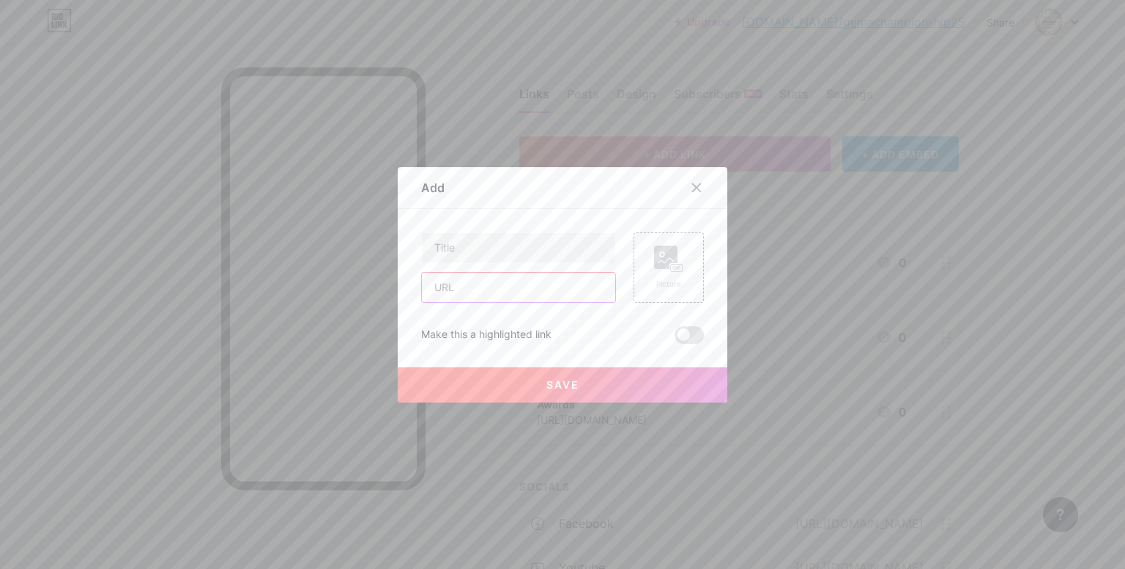
click at [480, 288] on input "text" at bounding box center [518, 287] width 193 height 29
paste input "[URL][DOMAIN_NAME]"
type input "[URL][DOMAIN_NAME]"
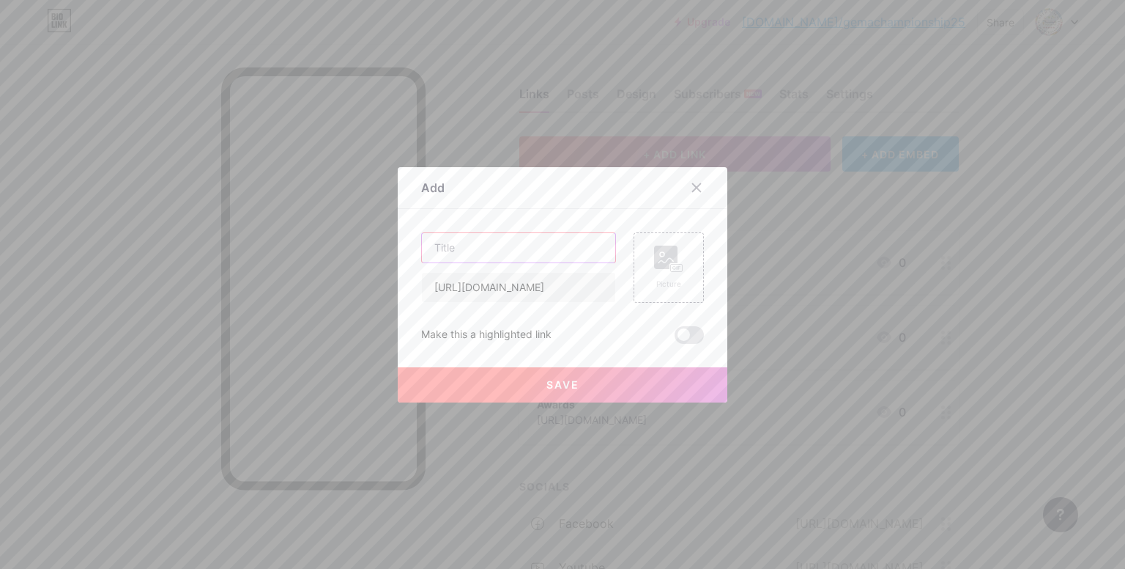
click at [447, 249] on input "text" at bounding box center [518, 247] width 193 height 29
type input "How-To-Participate"
click at [540, 377] on button "Save" at bounding box center [563, 384] width 330 height 35
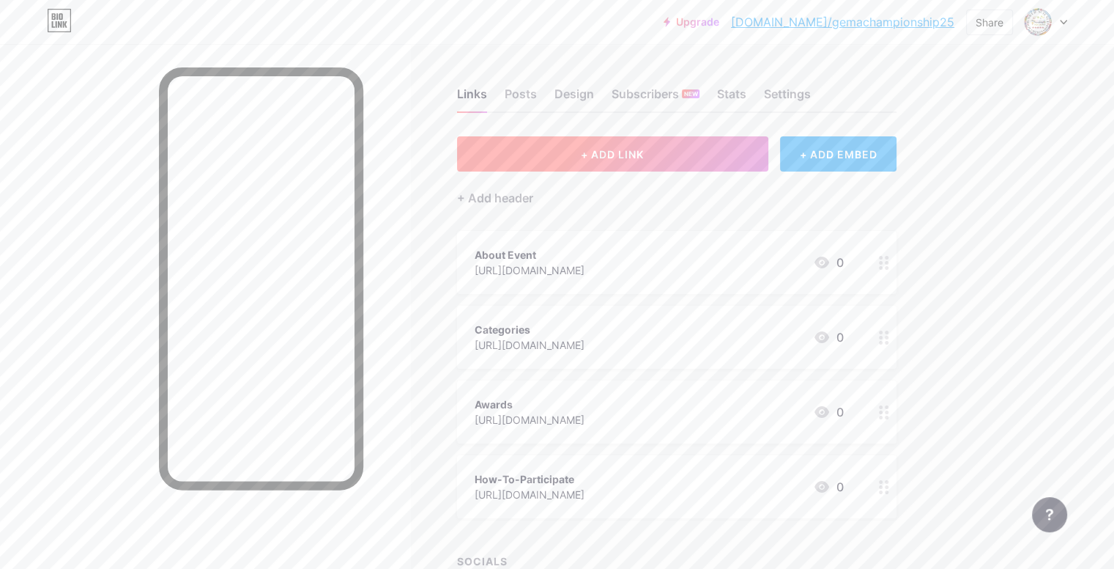
click at [627, 147] on button "+ ADD LINK" at bounding box center [612, 153] width 311 height 35
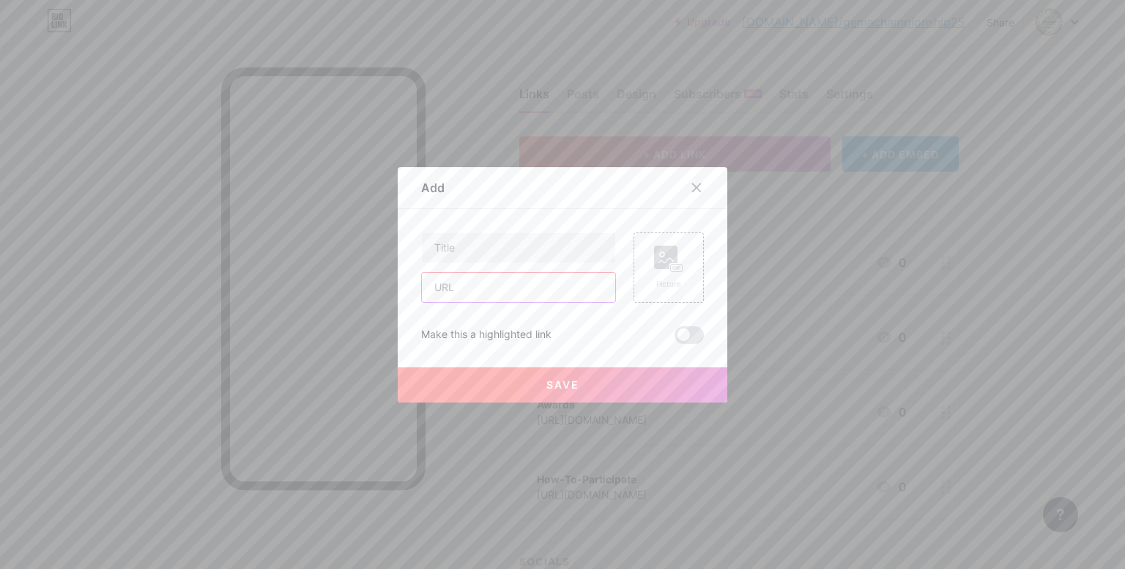
click at [489, 294] on input "text" at bounding box center [518, 287] width 193 height 29
paste input "[URL][DOMAIN_NAME]"
type input "[URL][DOMAIN_NAME]"
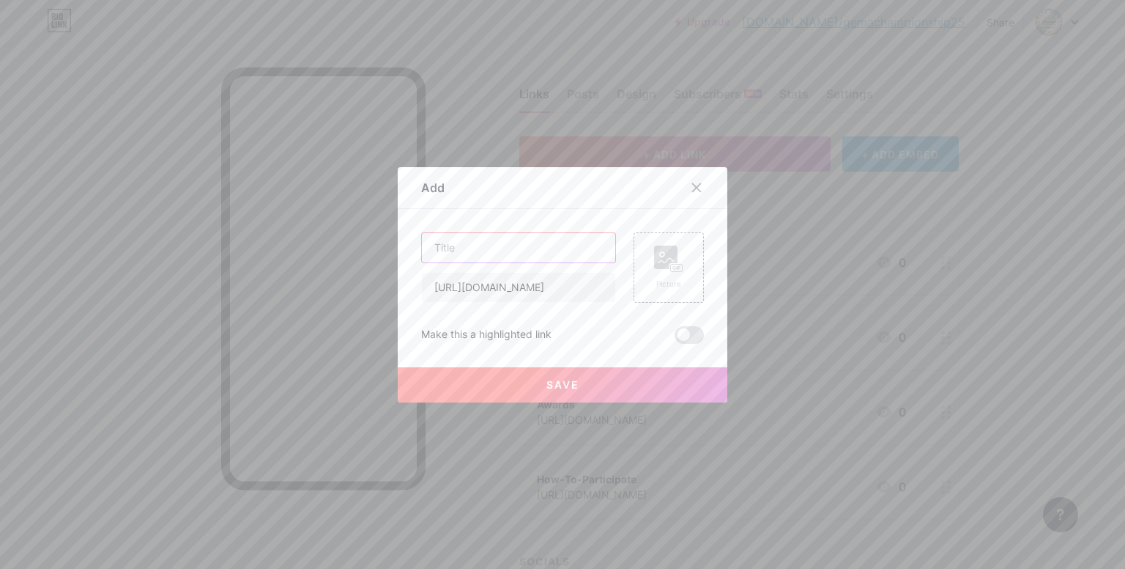
click at [458, 249] on input "text" at bounding box center [518, 247] width 193 height 29
type input "Contact"
click at [519, 373] on button "Save" at bounding box center [563, 384] width 330 height 35
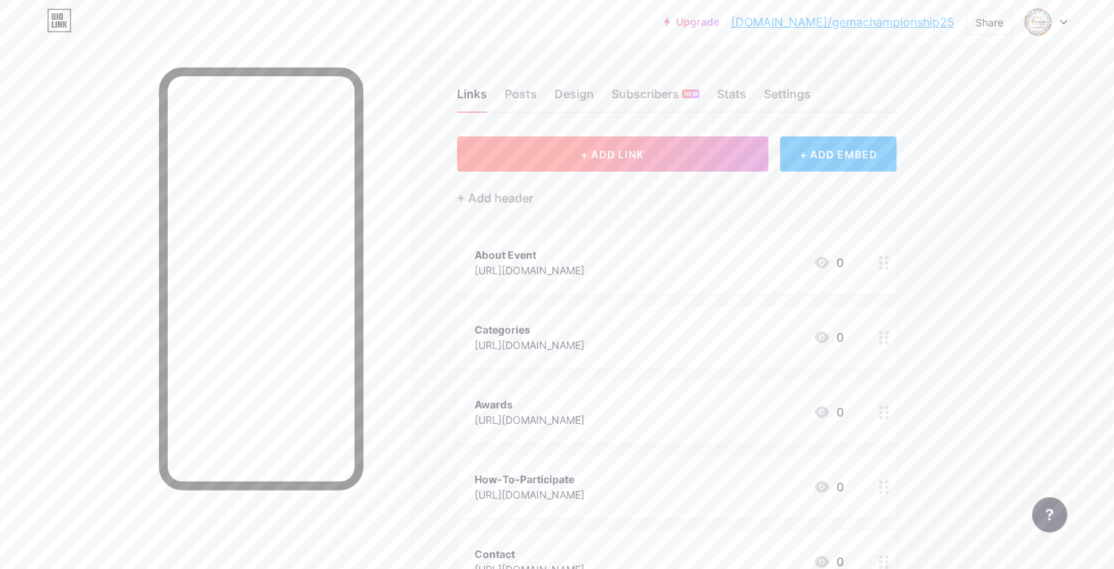
click at [574, 136] on button "+ ADD LINK" at bounding box center [612, 153] width 311 height 35
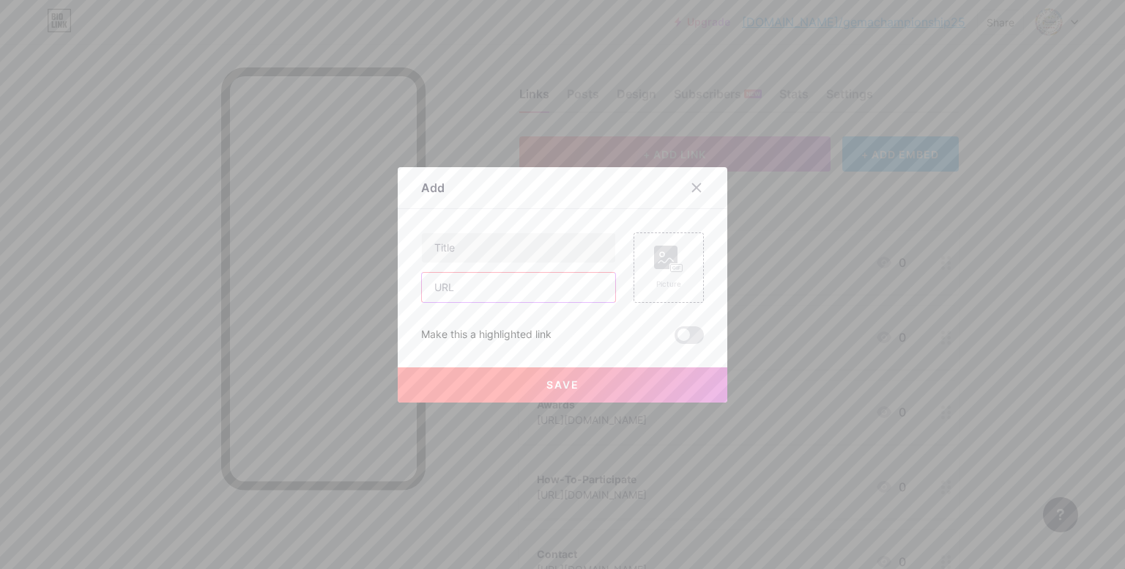
click at [481, 288] on input "text" at bounding box center [518, 287] width 193 height 29
paste input "[URL][DOMAIN_NAME]"
type input "[URL][DOMAIN_NAME]"
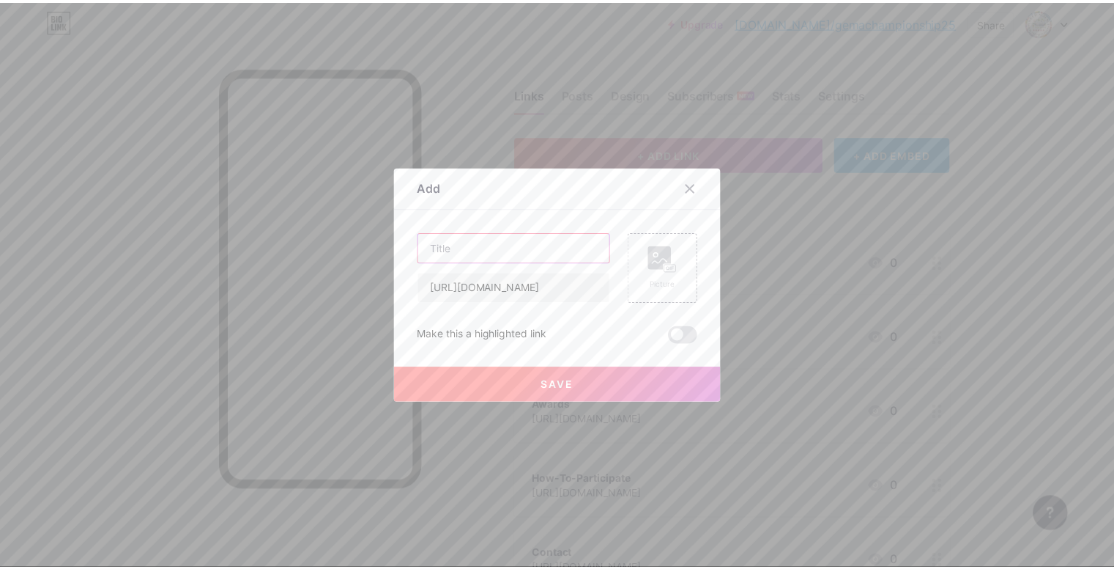
scroll to position [0, 0]
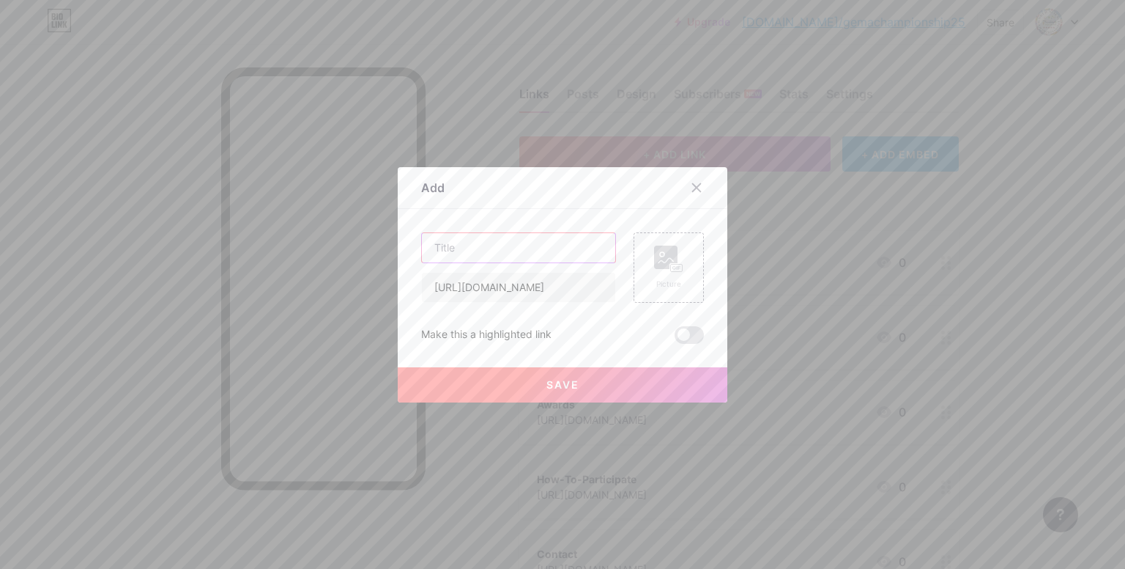
click at [448, 248] on input "text" at bounding box center [518, 247] width 193 height 29
type input "FAQ's"
click at [522, 386] on button "Save" at bounding box center [563, 384] width 330 height 35
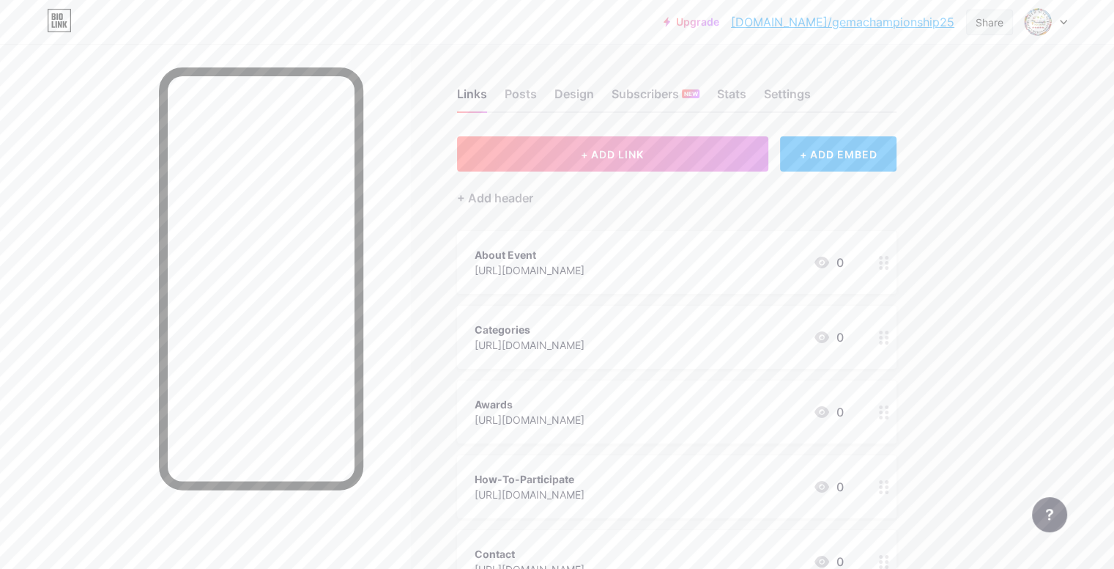
click at [989, 26] on div "Share" at bounding box center [990, 22] width 28 height 15
click at [874, 89] on div "Copy link" at bounding box center [903, 75] width 218 height 35
